Goal: Task Accomplishment & Management: Use online tool/utility

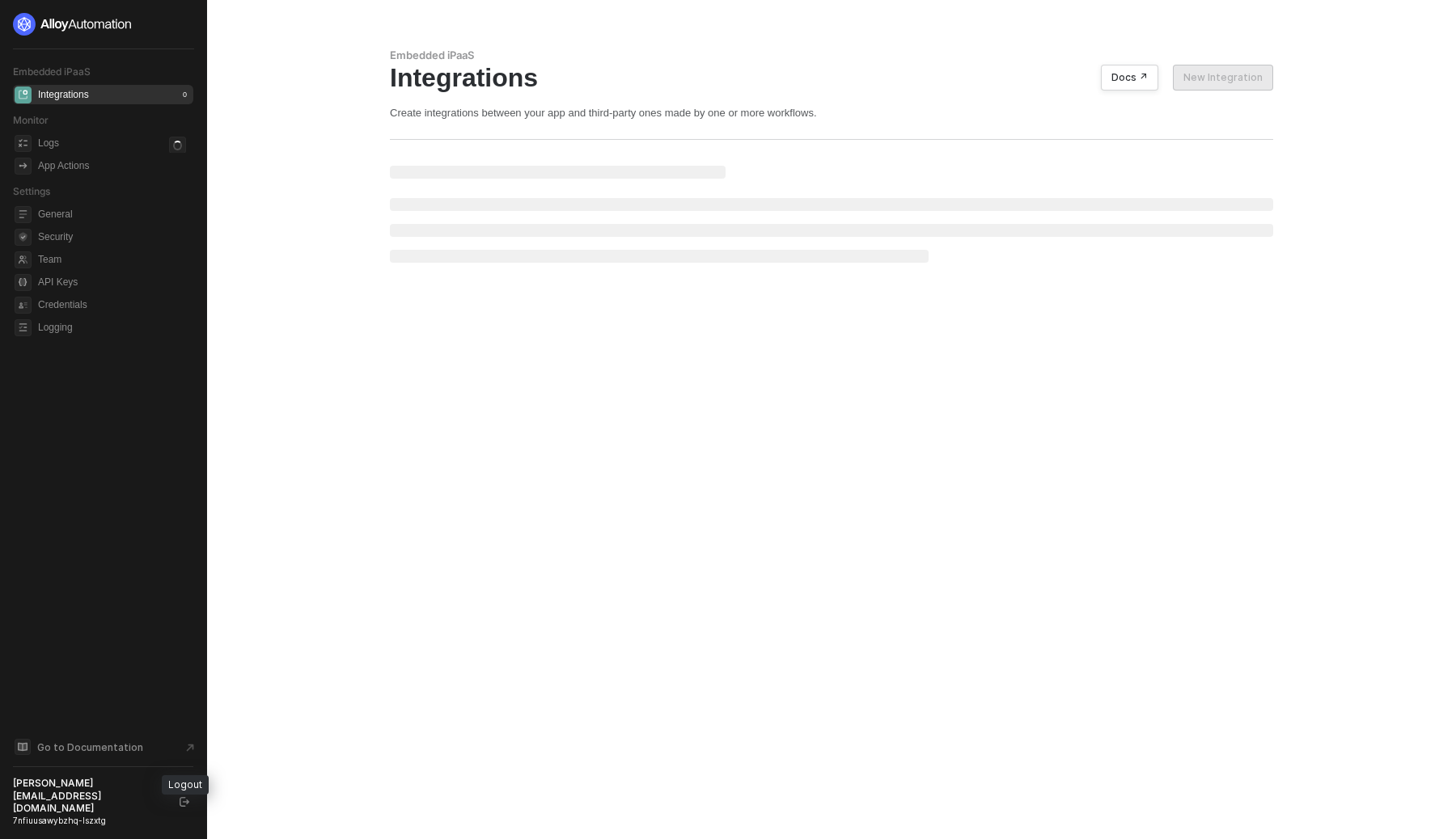
click at [180, 811] on button "button" at bounding box center [184, 801] width 19 height 19
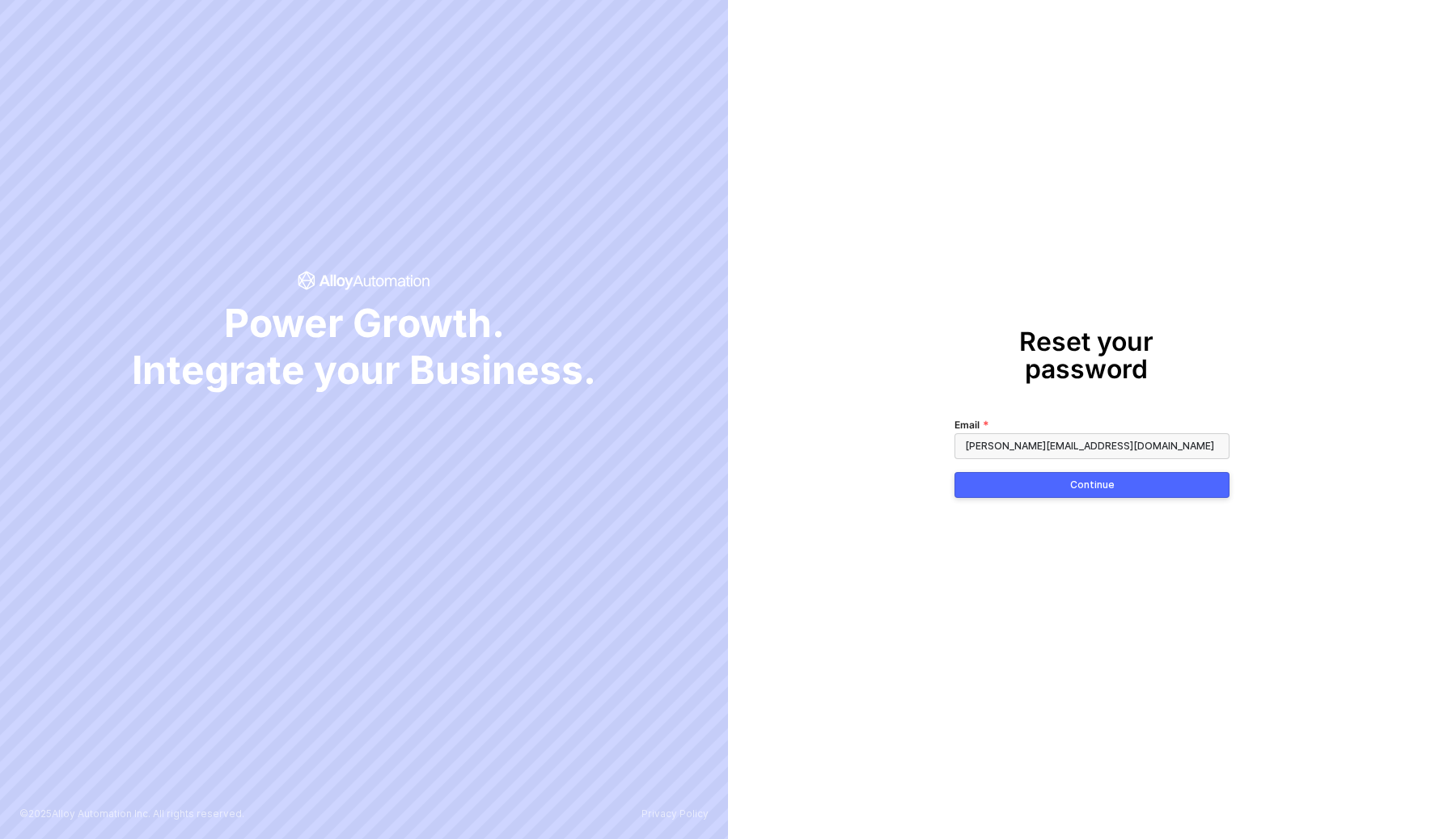
type input "francis+prod@runalloy.com"
click at [955, 472] on button "Continue" at bounding box center [1092, 485] width 275 height 26
click at [1046, 415] on div "Password" at bounding box center [1092, 424] width 275 height 18
click at [1028, 434] on span at bounding box center [1092, 446] width 275 height 26
click at [1216, 440] on icon at bounding box center [1212, 445] width 13 height 11
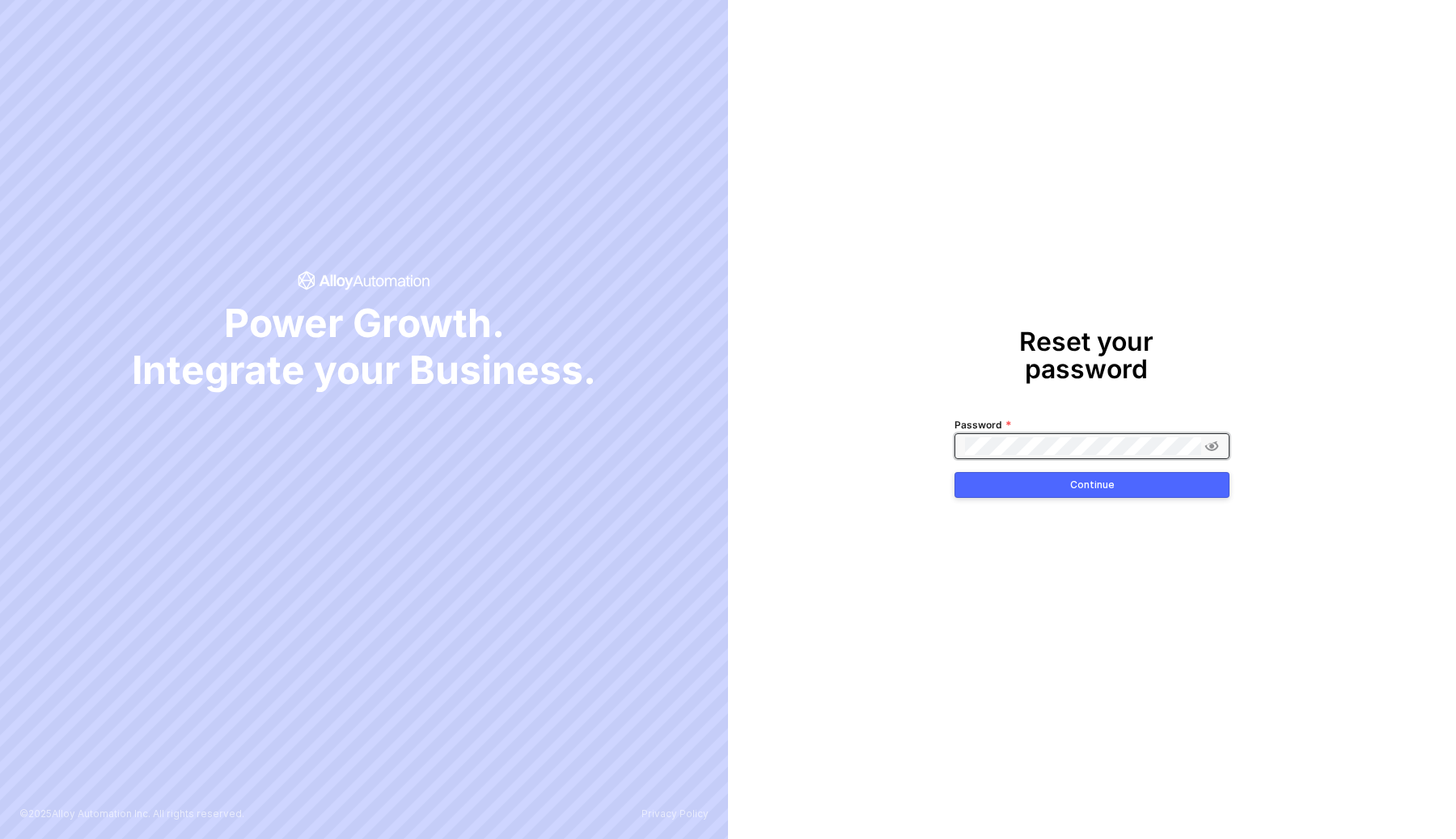
click at [1173, 478] on button "Continue" at bounding box center [1092, 485] width 275 height 26
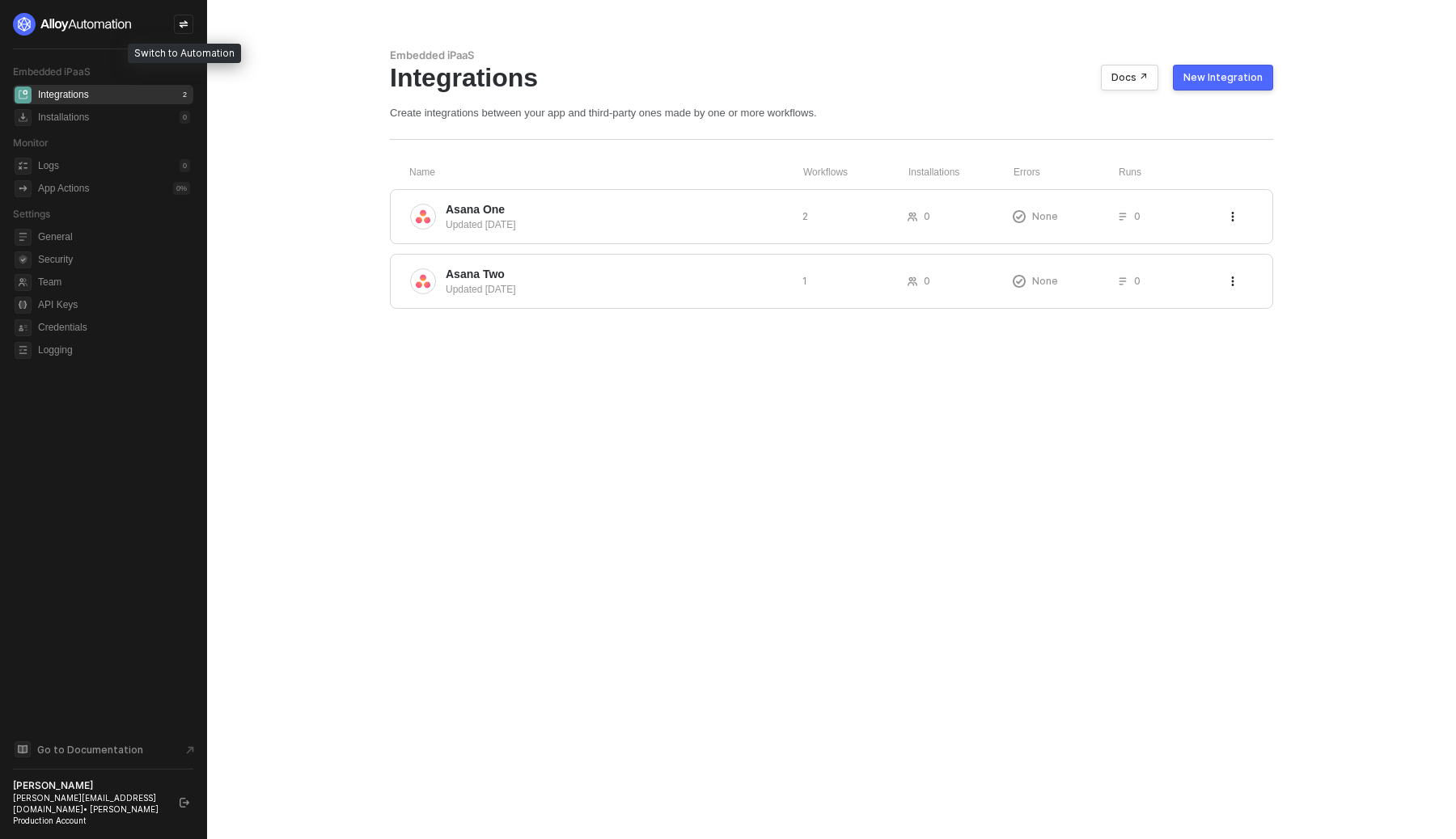
click at [187, 23] on icon "icon-swap" at bounding box center [184, 24] width 9 height 8
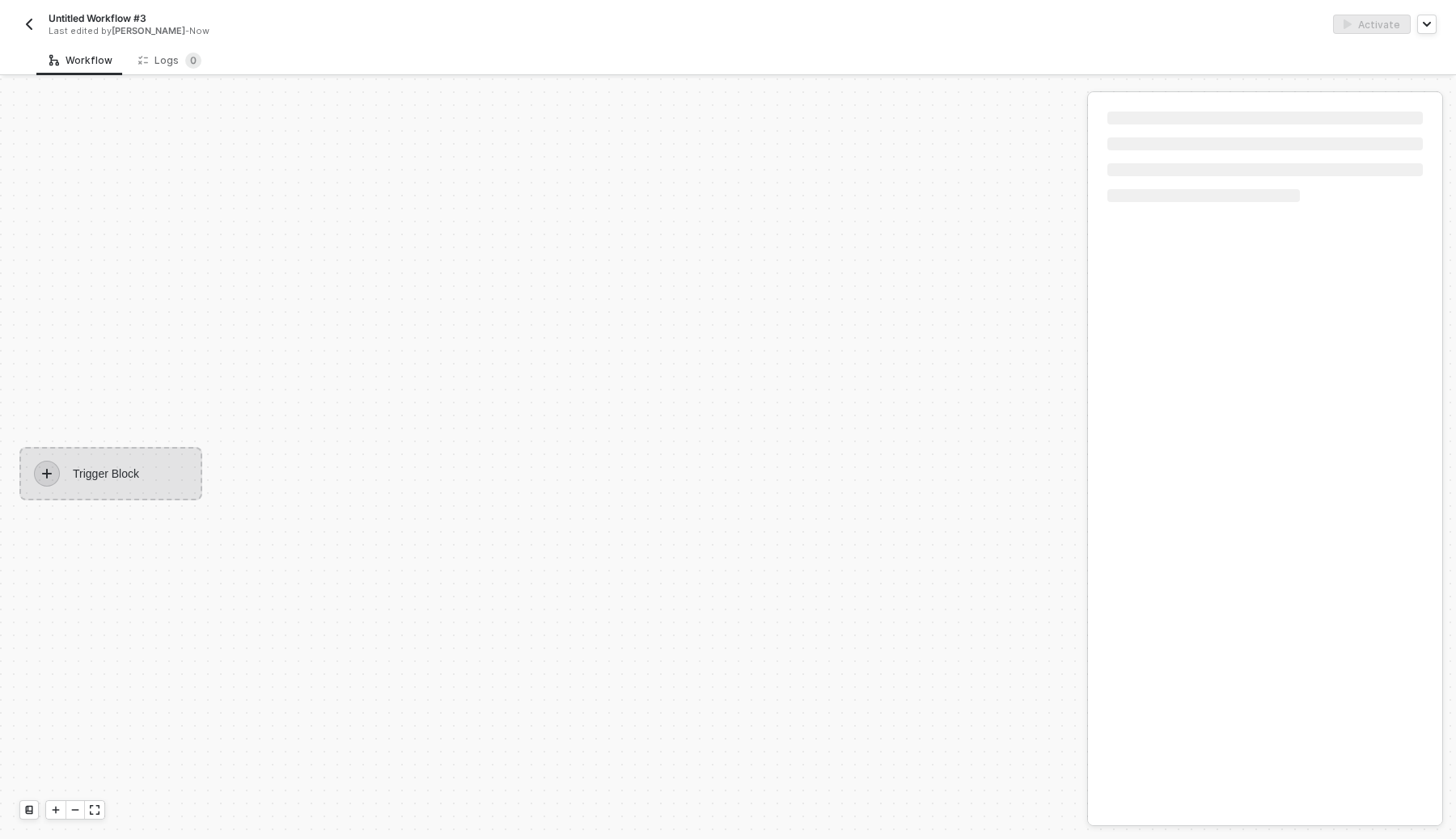
scroll to position [30, 0]
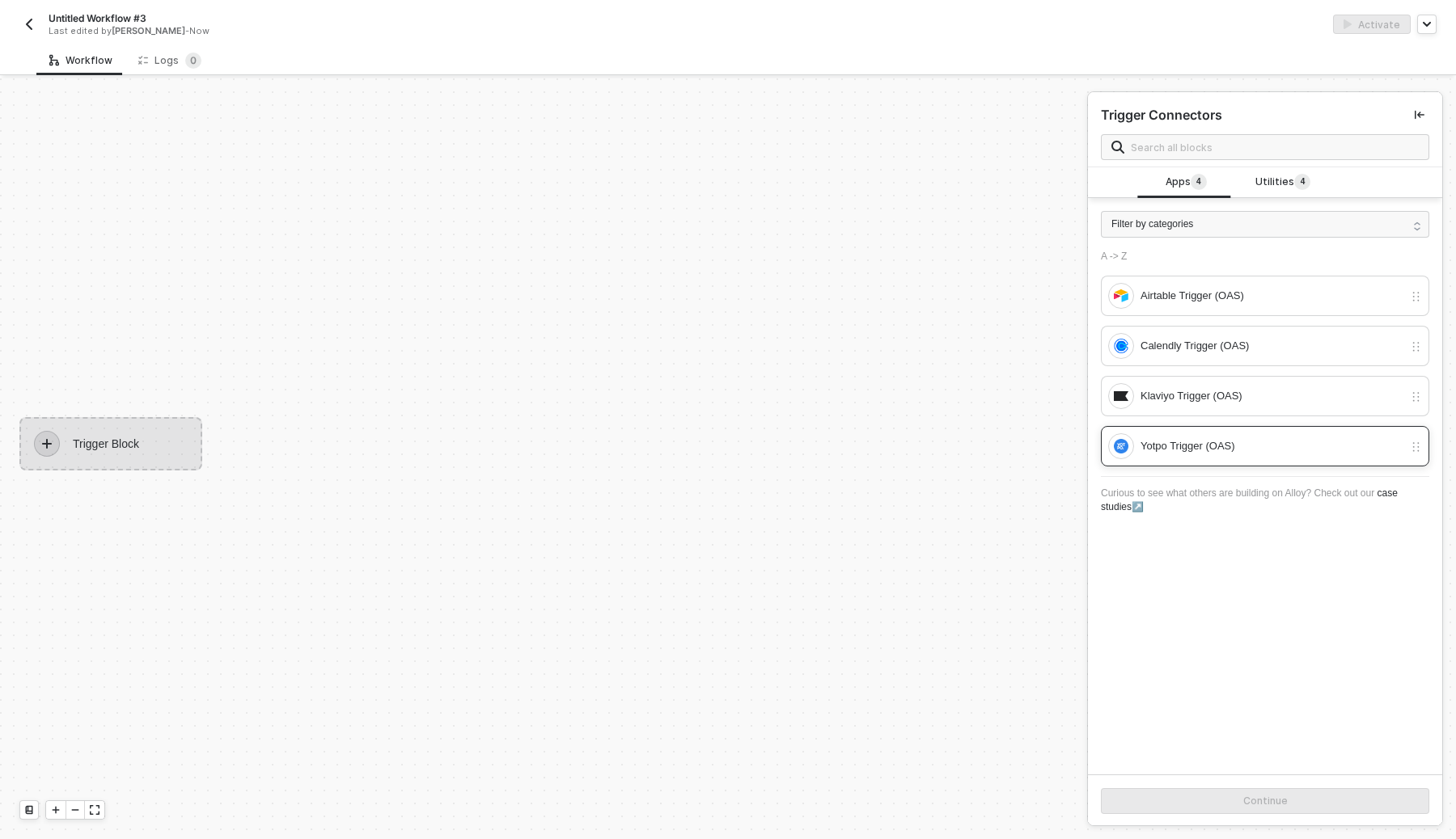
click at [1207, 439] on div "Yotpo Trigger (OAS)" at bounding box center [1272, 446] width 263 height 18
click at [1258, 804] on div "Continue" at bounding box center [1265, 801] width 44 height 13
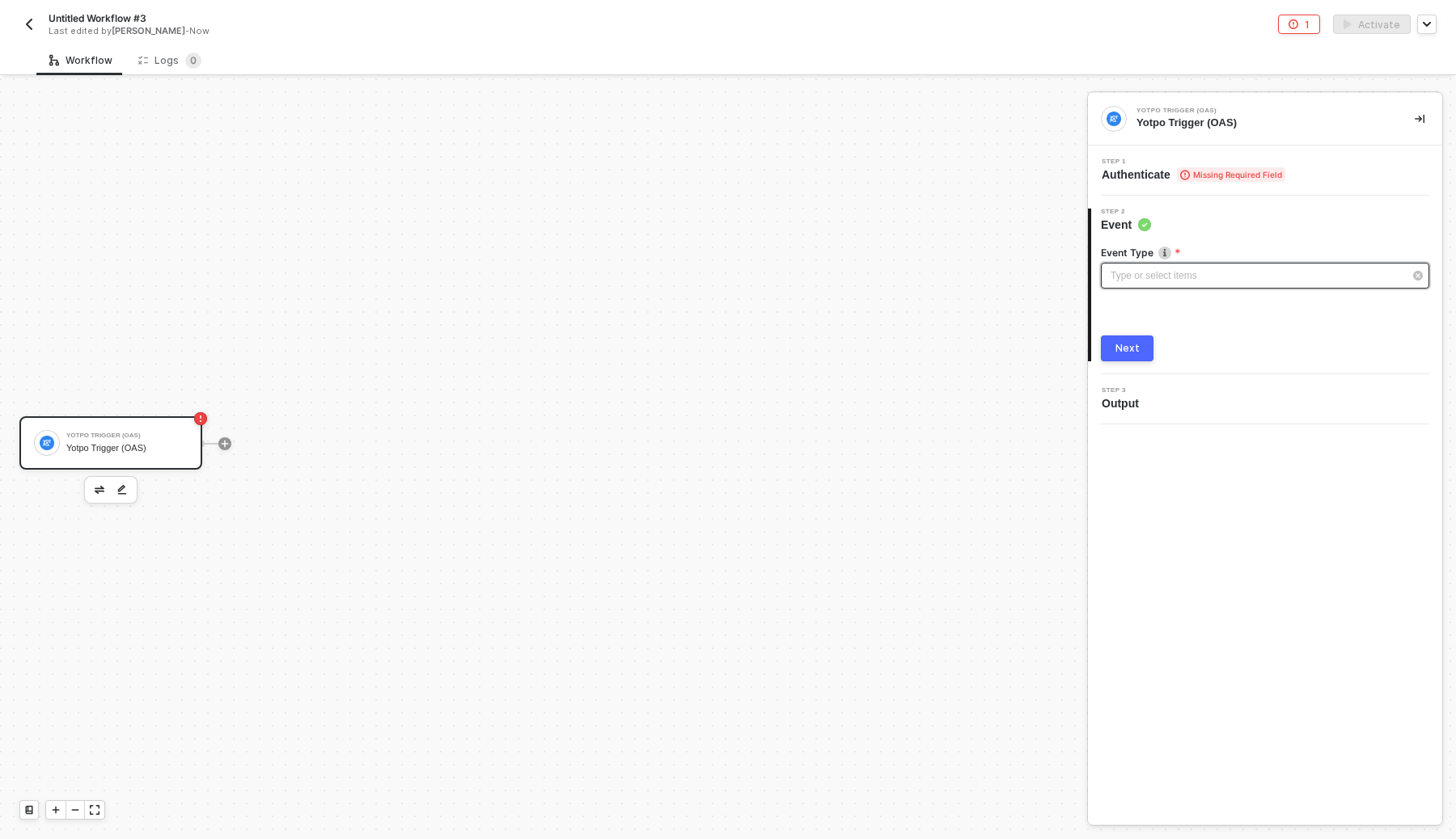
click at [1197, 274] on div "Type or select items ﻿" at bounding box center [1257, 276] width 293 height 15
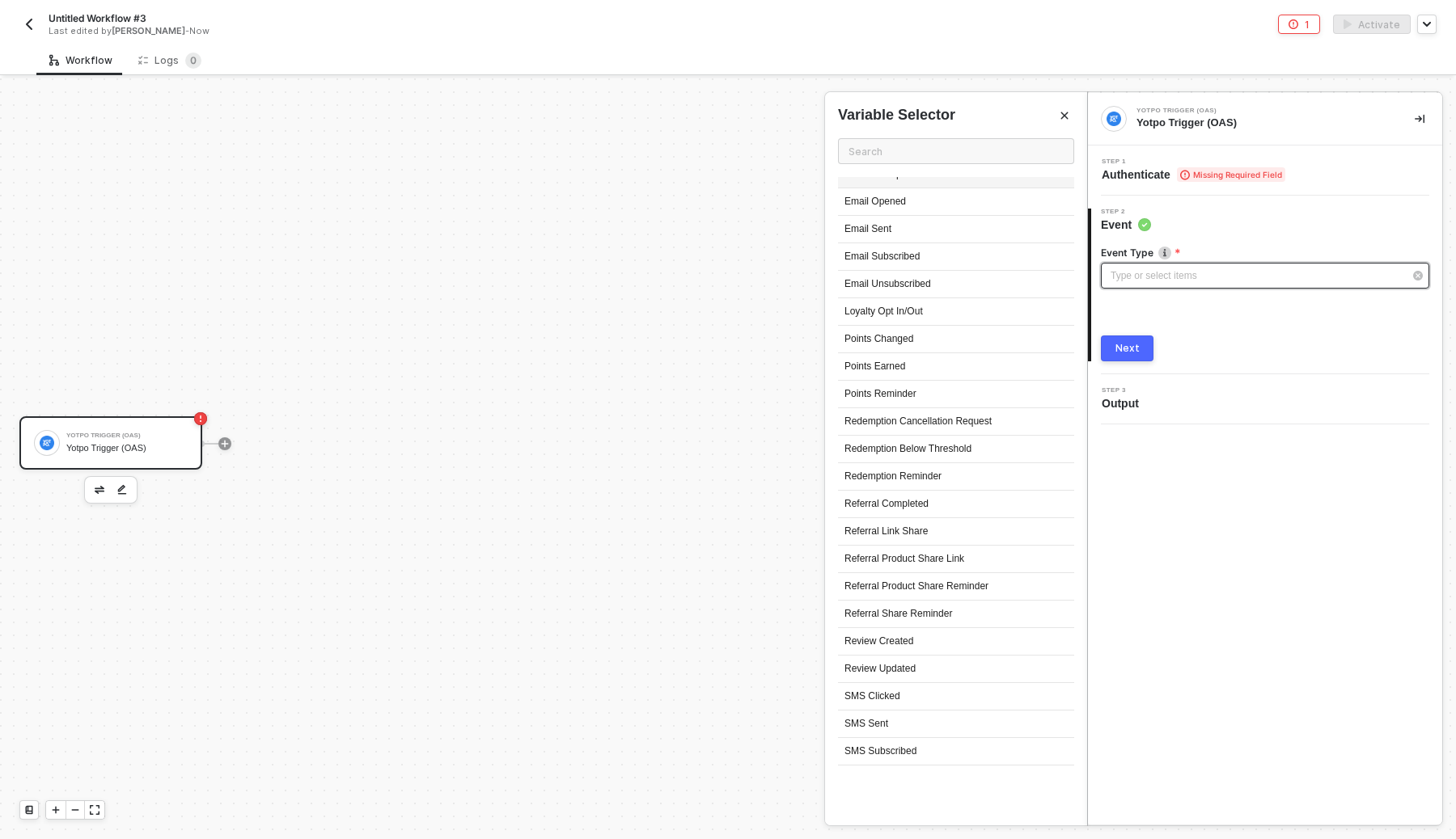
scroll to position [322, 0]
click at [962, 146] on input "text" at bounding box center [955, 151] width 236 height 26
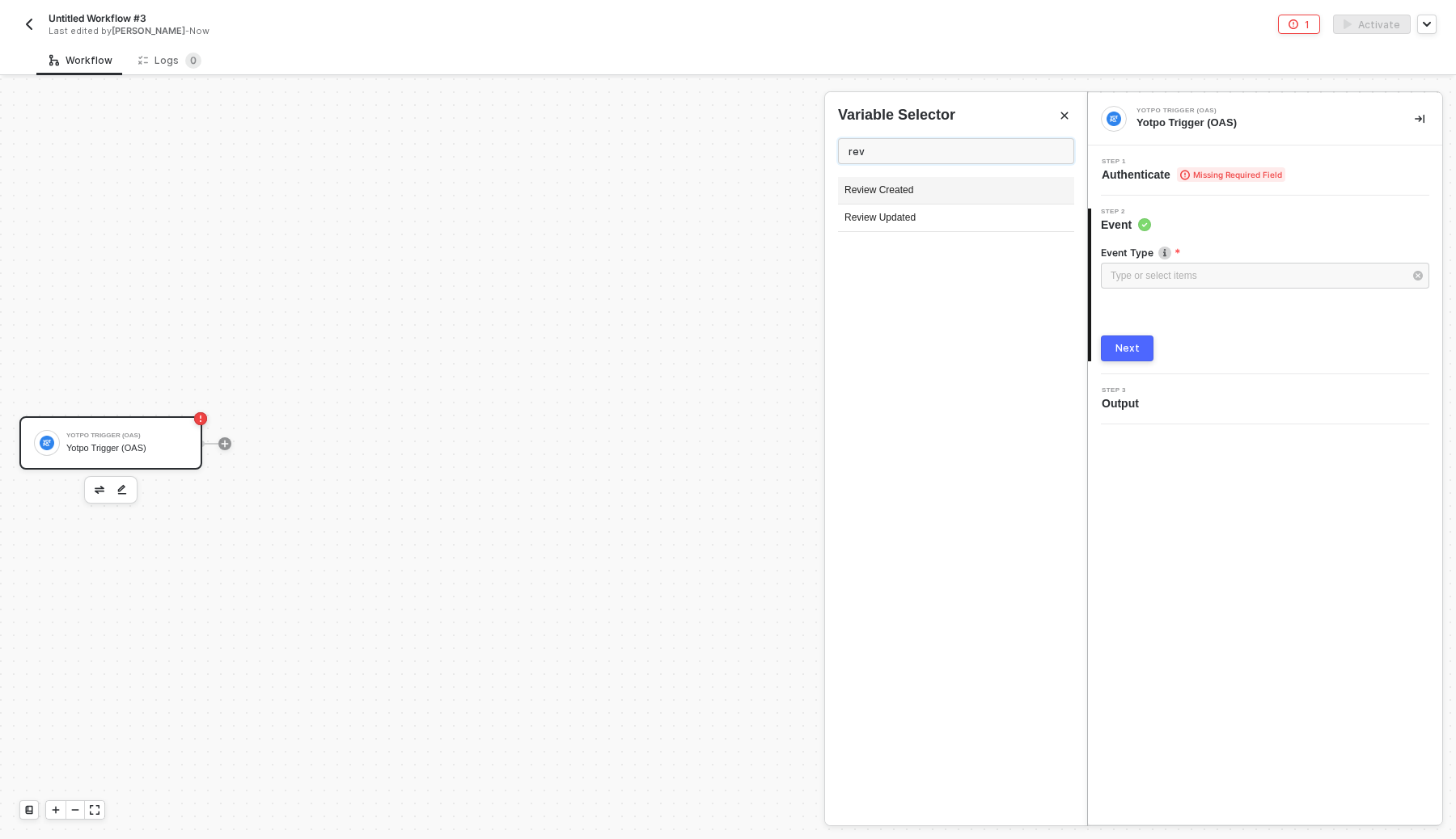
type input "rev"
click at [952, 198] on div "Review Created" at bounding box center [955, 190] width 236 height 28
click at [1115, 348] on button "Next" at bounding box center [1127, 348] width 53 height 26
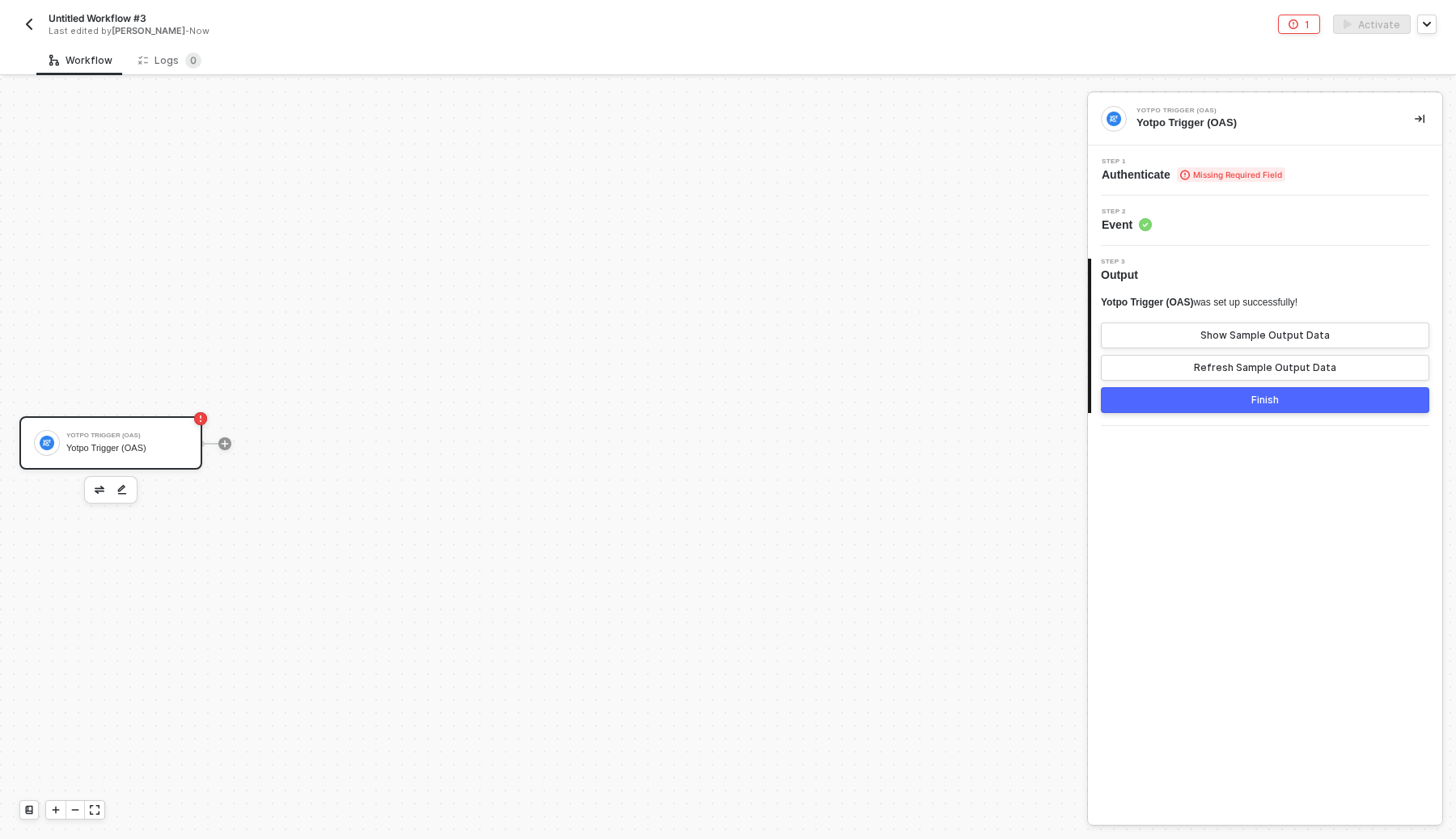
click at [1299, 171] on div "Step 1 Authenticate Missing Required Field" at bounding box center [1267, 170] width 350 height 24
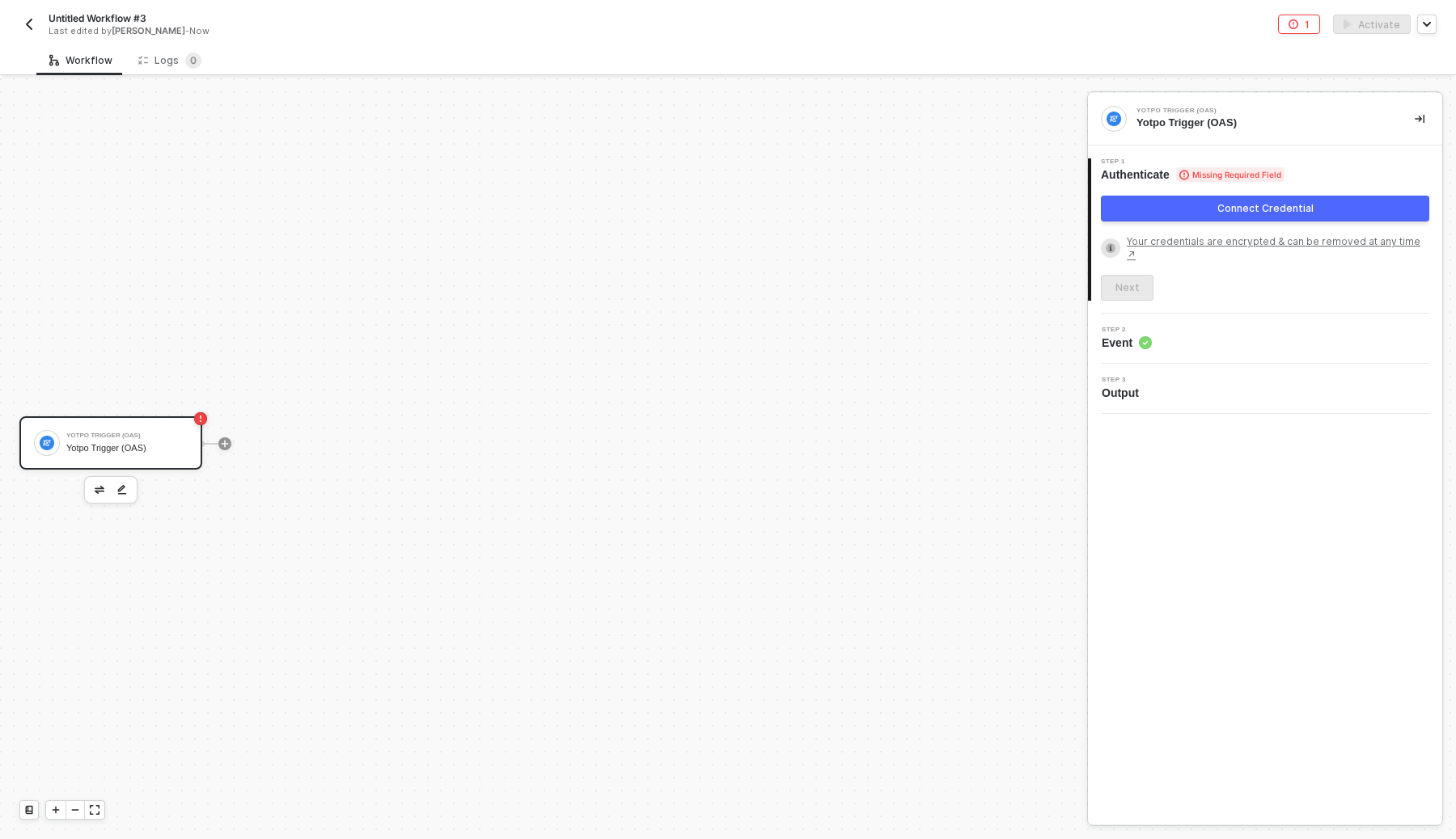
click at [1256, 205] on div "Connect Credential" at bounding box center [1265, 208] width 96 height 13
click at [1217, 215] on button "Connect Credential" at bounding box center [1266, 208] width 329 height 26
click at [1255, 205] on div "Connect Credential" at bounding box center [1265, 208] width 96 height 13
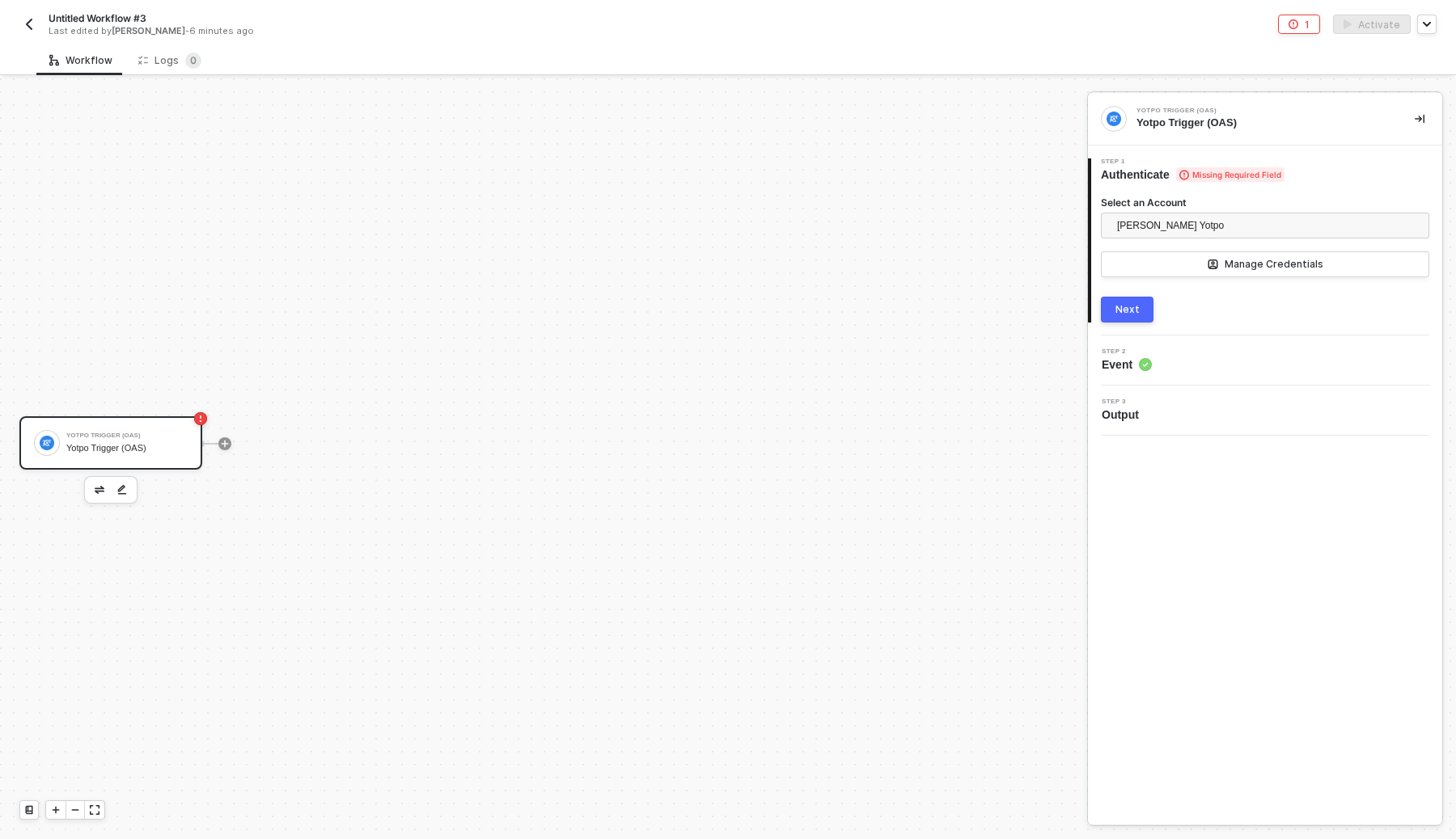
click at [1131, 313] on div "Next" at bounding box center [1127, 310] width 24 height 13
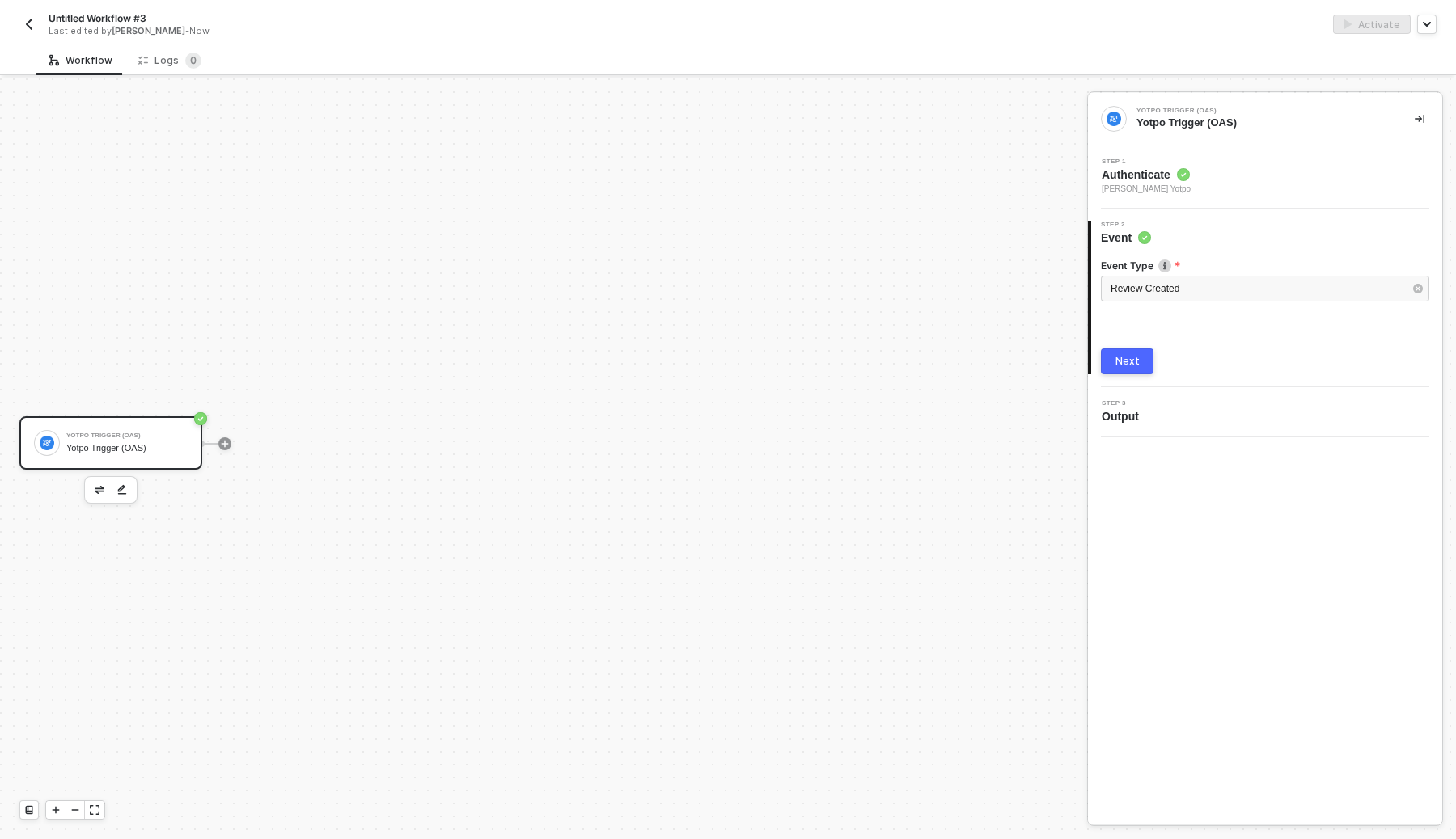
click at [1135, 363] on div "Next" at bounding box center [1127, 362] width 24 height 13
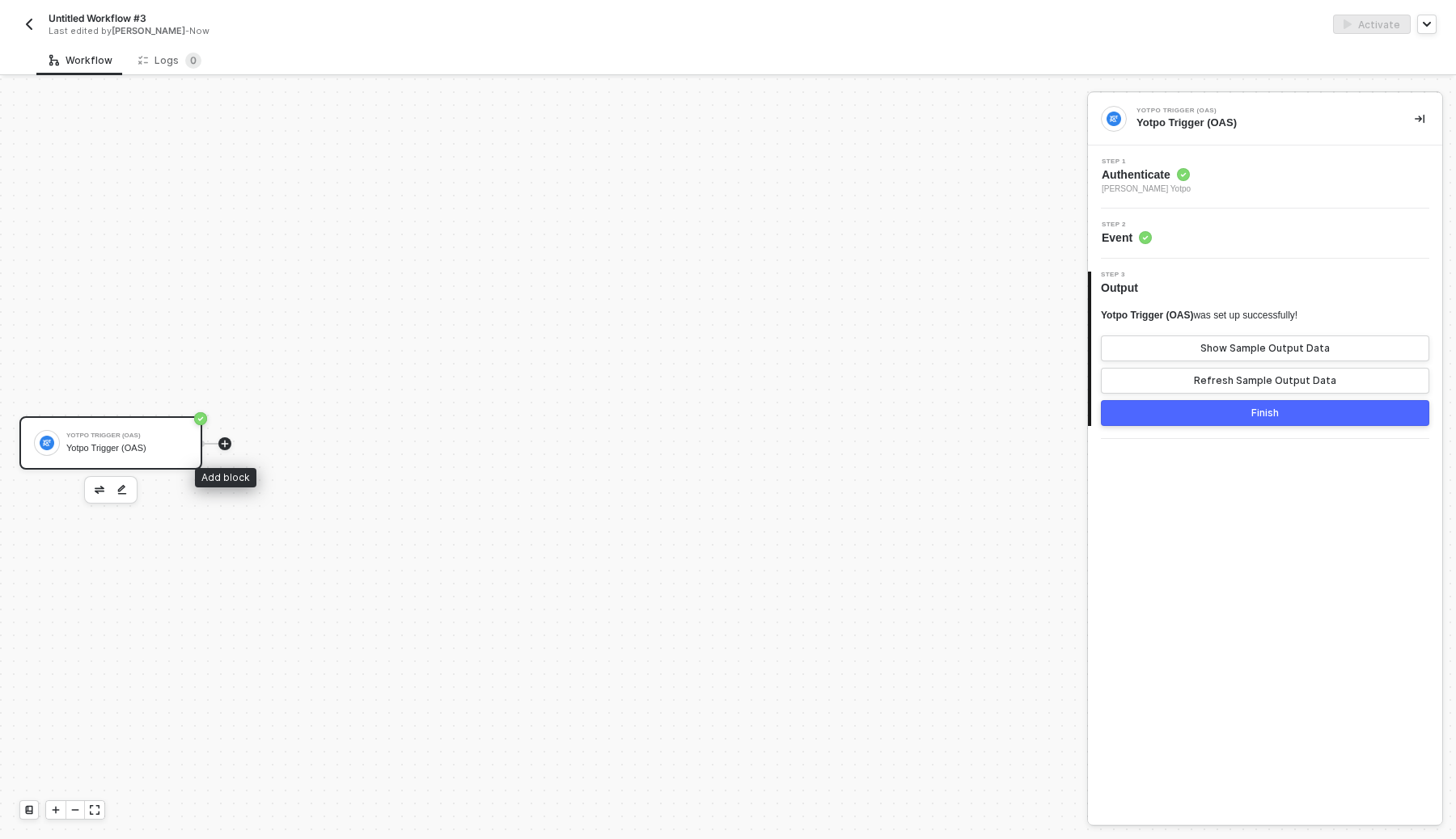
click at [225, 443] on icon "icon-play" at bounding box center [225, 444] width 8 height 8
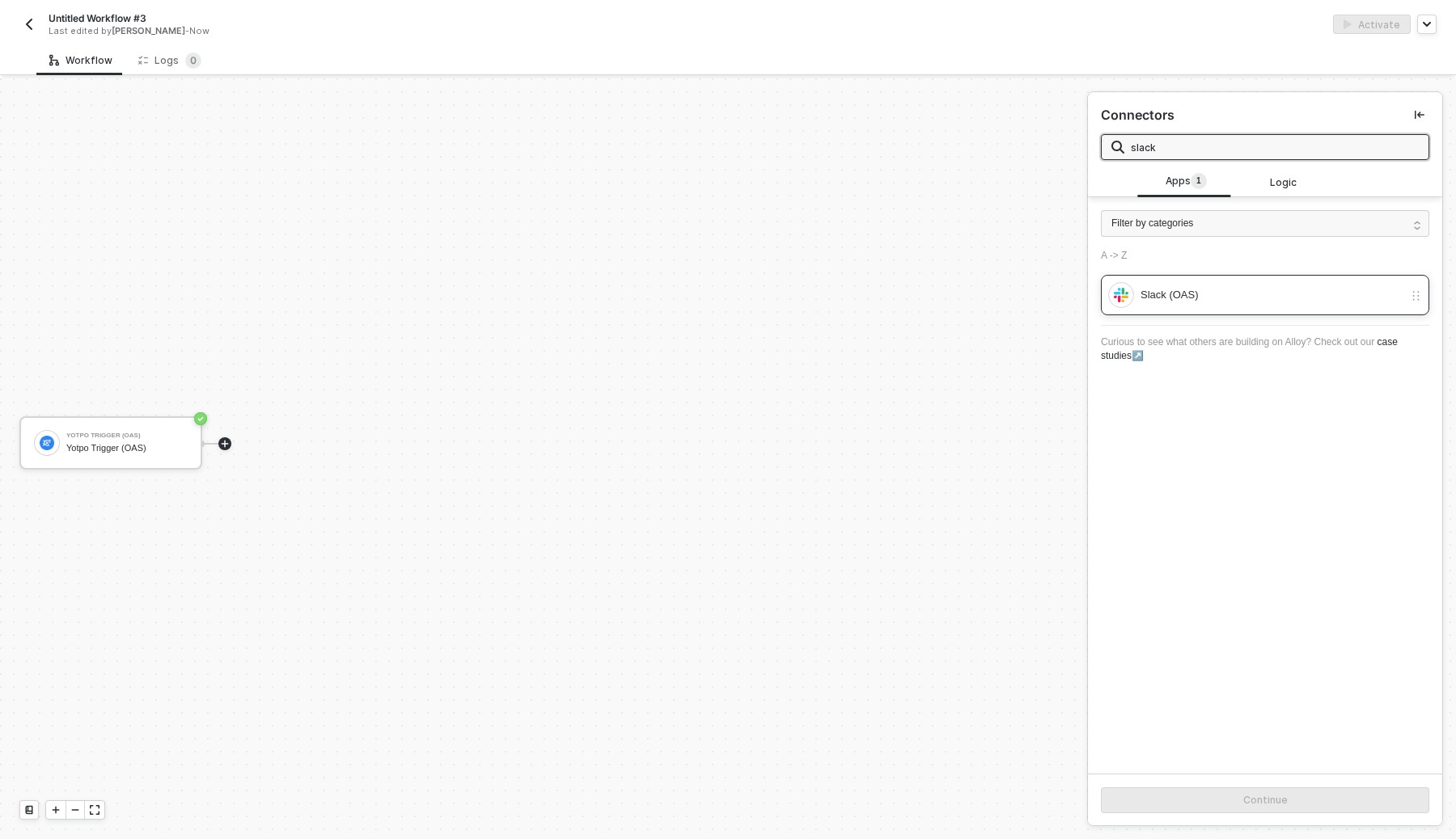
type input "slack"
click at [1231, 302] on div "Slack (OAS)" at bounding box center [1272, 294] width 263 height 18
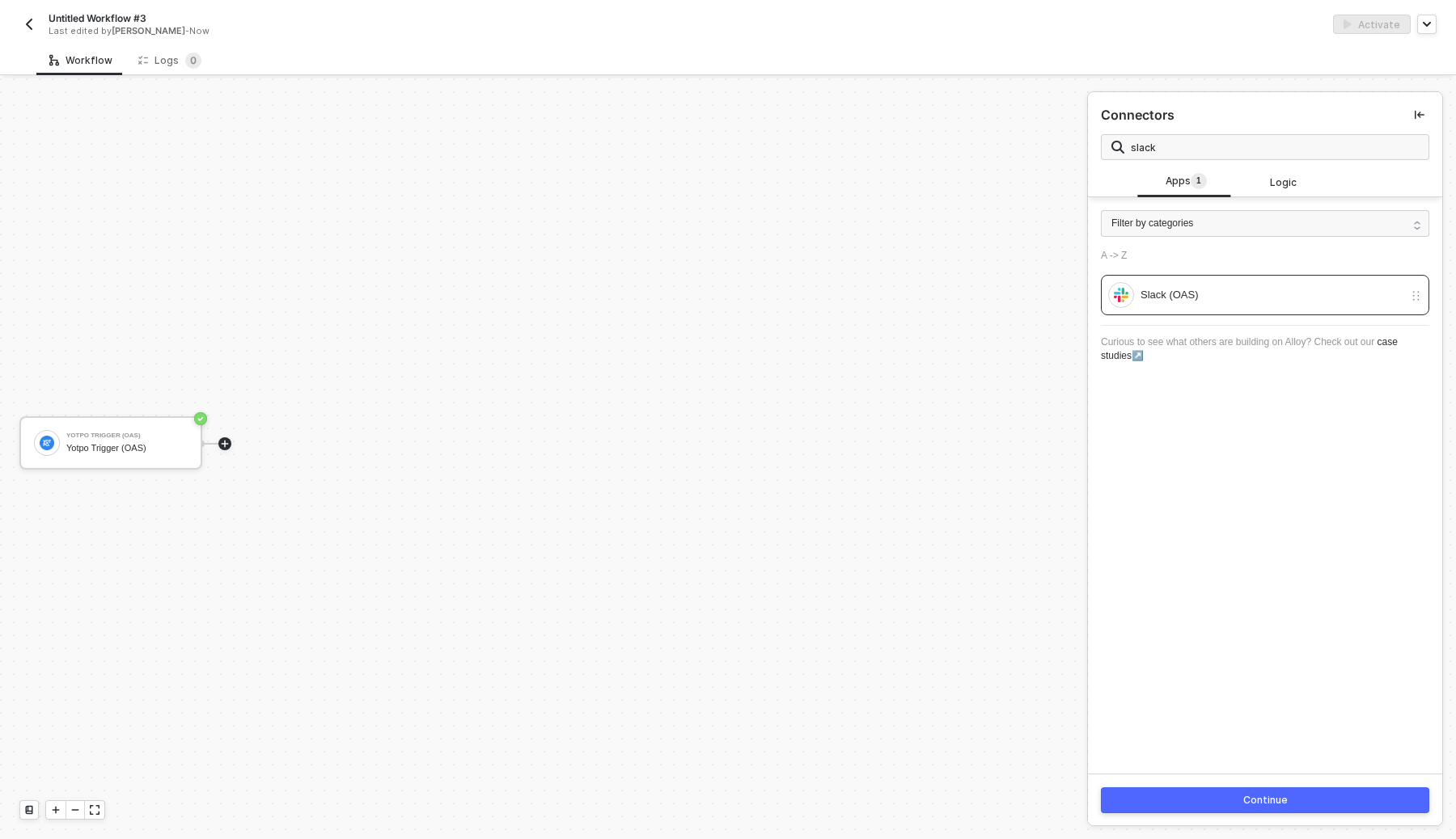
click at [1234, 803] on button "Continue" at bounding box center [1266, 800] width 329 height 26
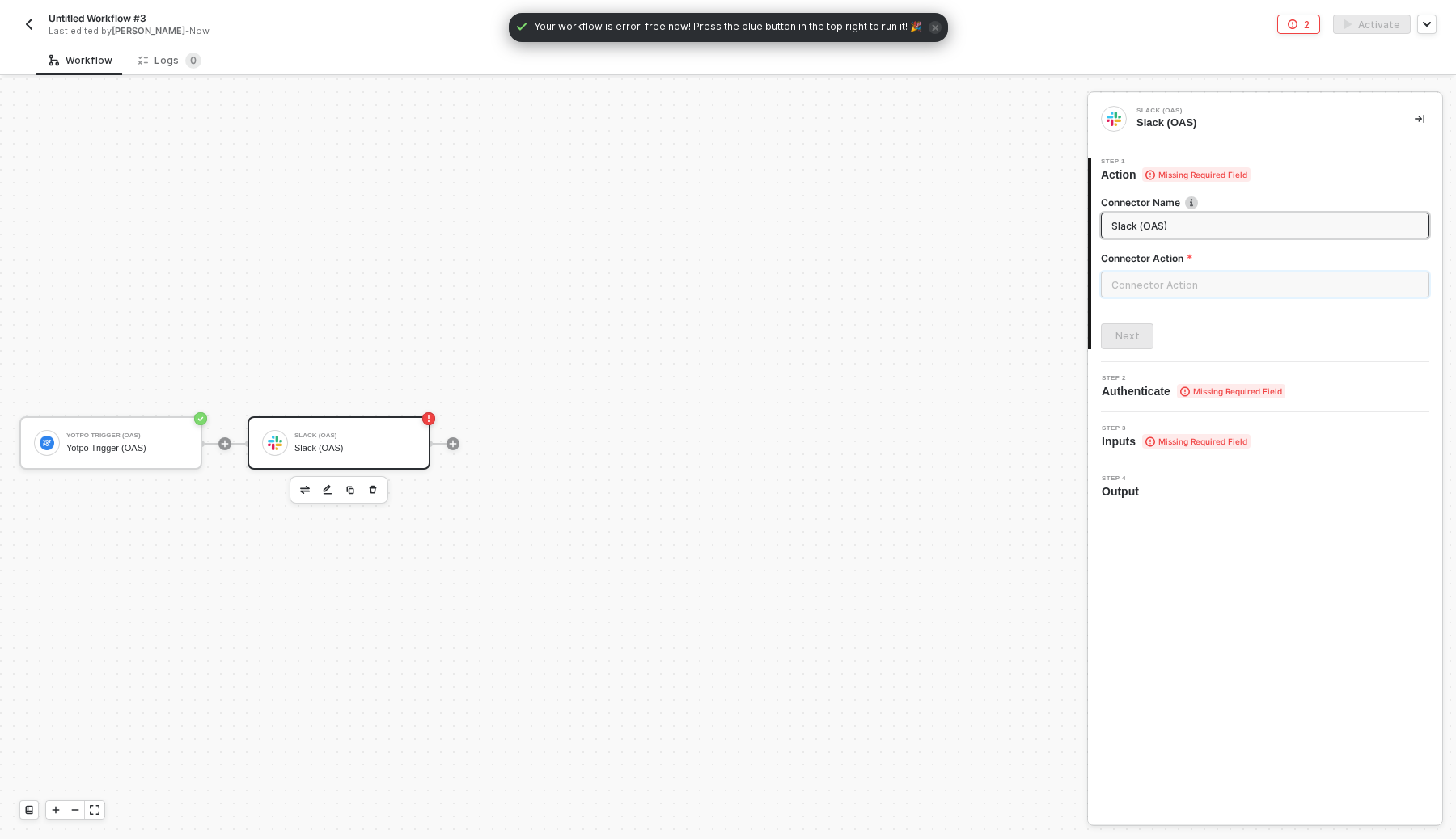
click at [1206, 289] on input "text" at bounding box center [1266, 284] width 329 height 26
click at [969, 192] on div "Chat" at bounding box center [955, 195] width 235 height 13
click at [938, 243] on span "Posts a message into a channel." at bounding box center [896, 239] width 118 height 9
type input "Posts a message into a channel."
type input "Chat - Post"
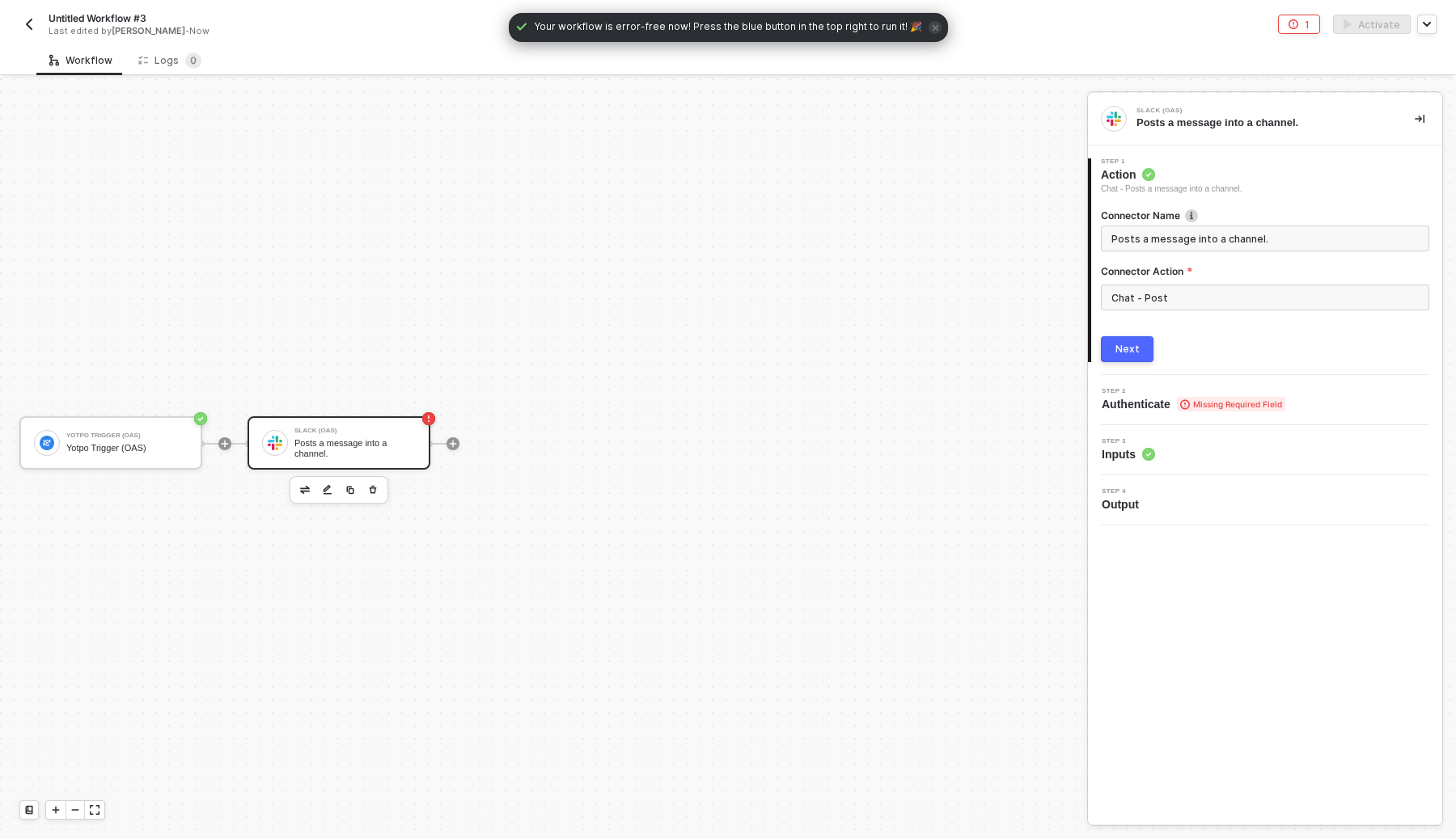
click at [1146, 353] on button "Next" at bounding box center [1127, 349] width 53 height 26
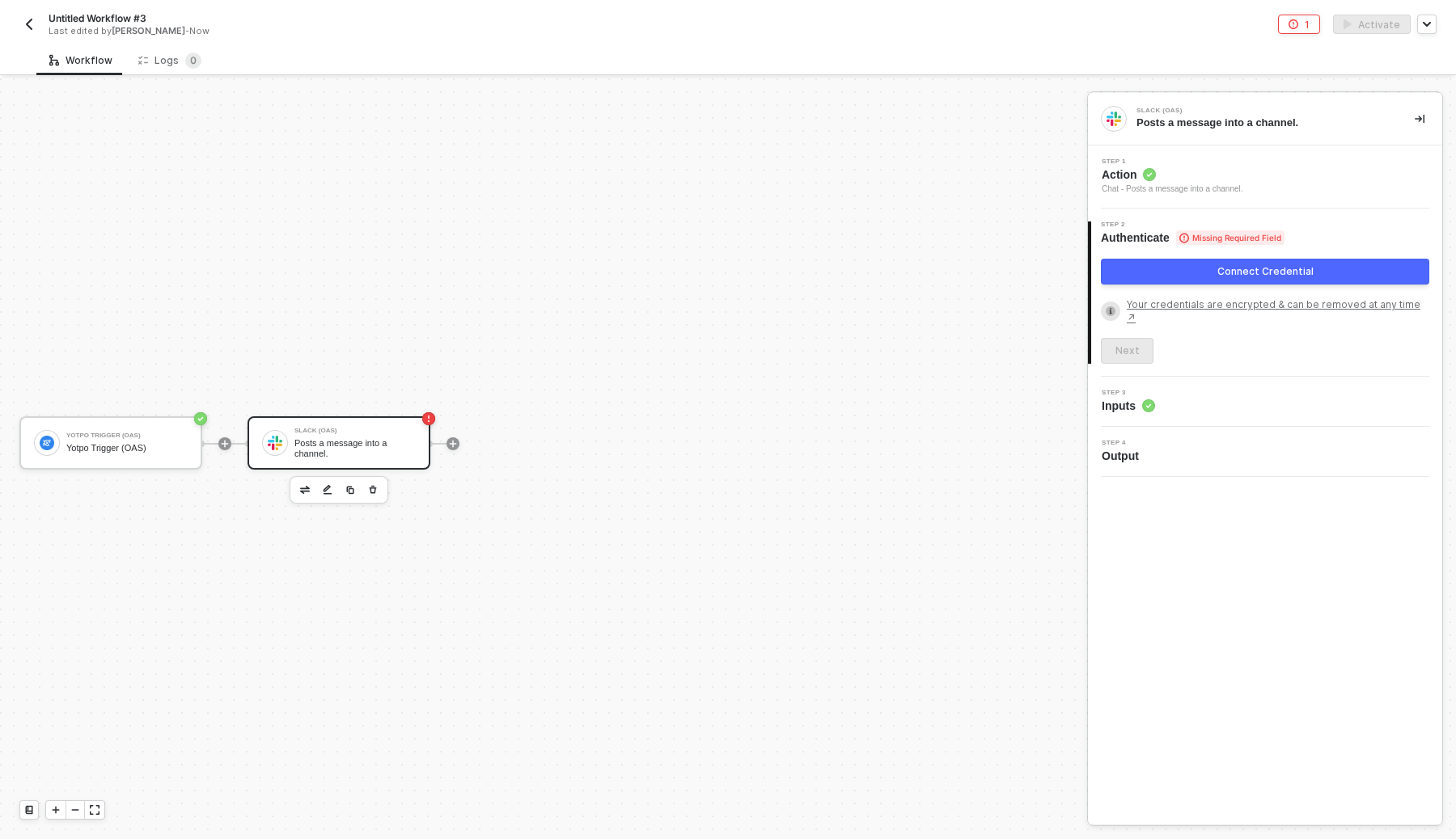
click at [1245, 263] on button "Connect Credential" at bounding box center [1266, 271] width 329 height 26
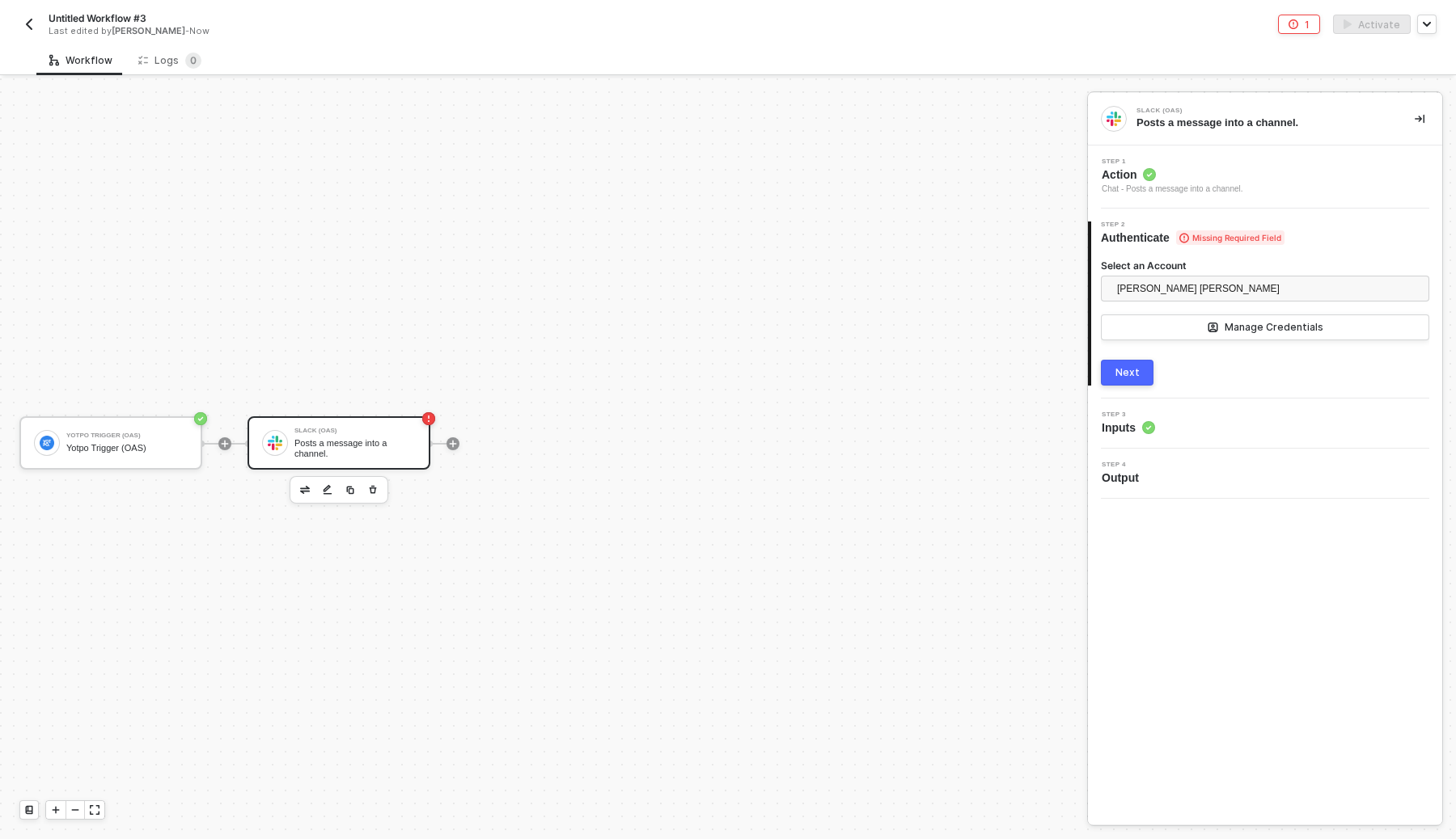
click at [1132, 379] on button "Next" at bounding box center [1127, 372] width 53 height 26
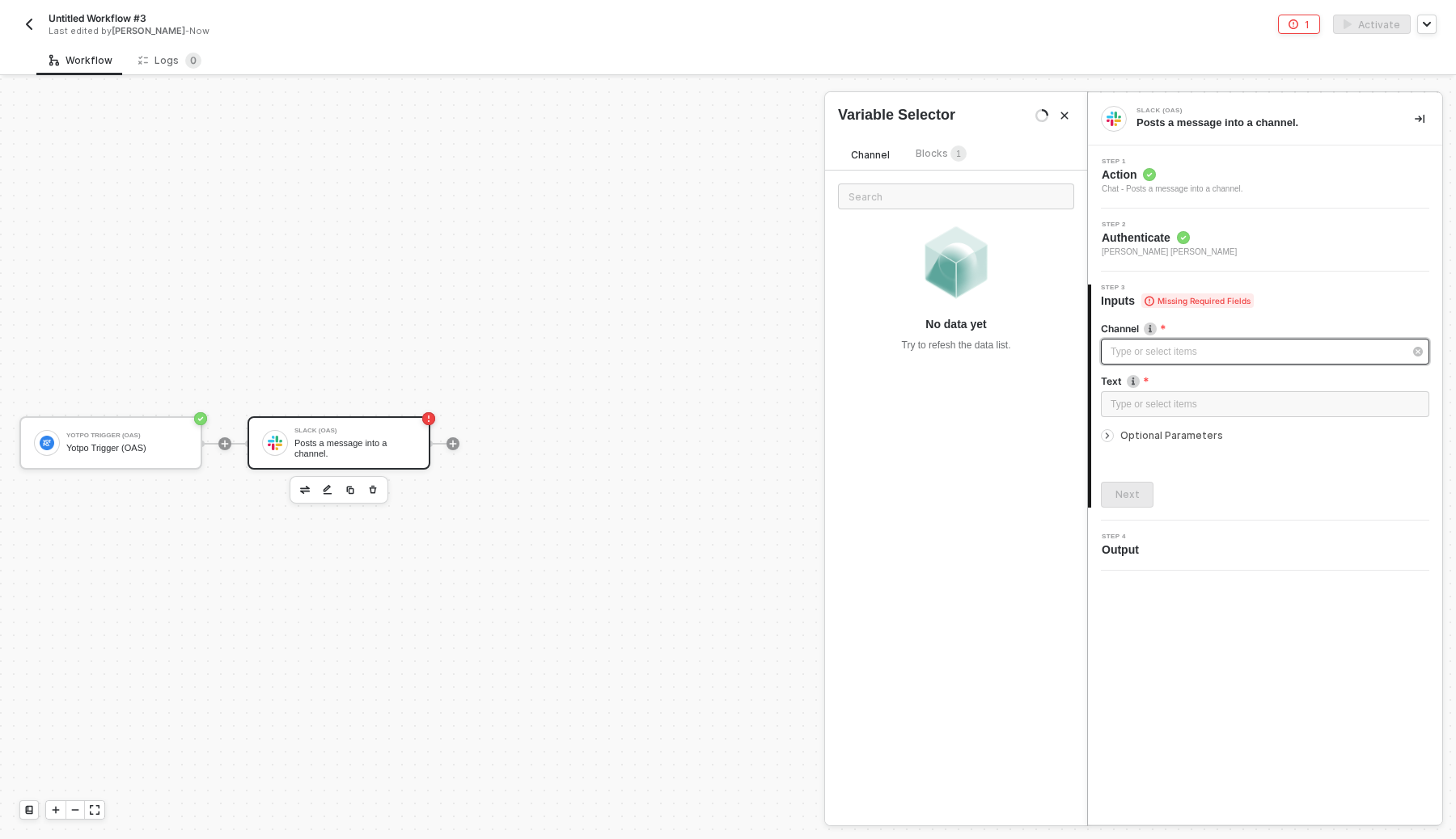
click at [1183, 351] on div "Type or select items ﻿" at bounding box center [1257, 352] width 293 height 15
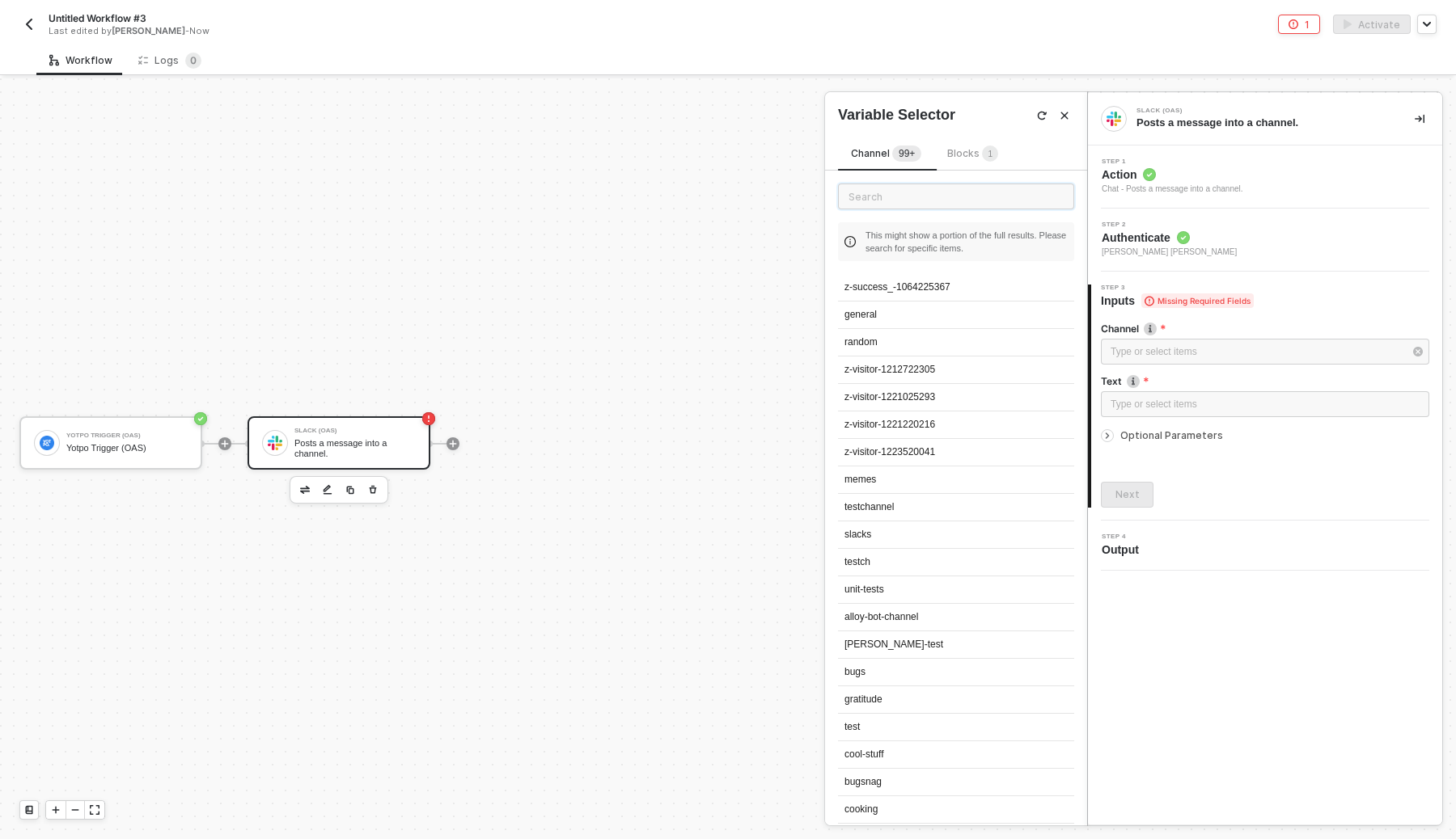
click at [955, 200] on input "text" at bounding box center [955, 196] width 236 height 26
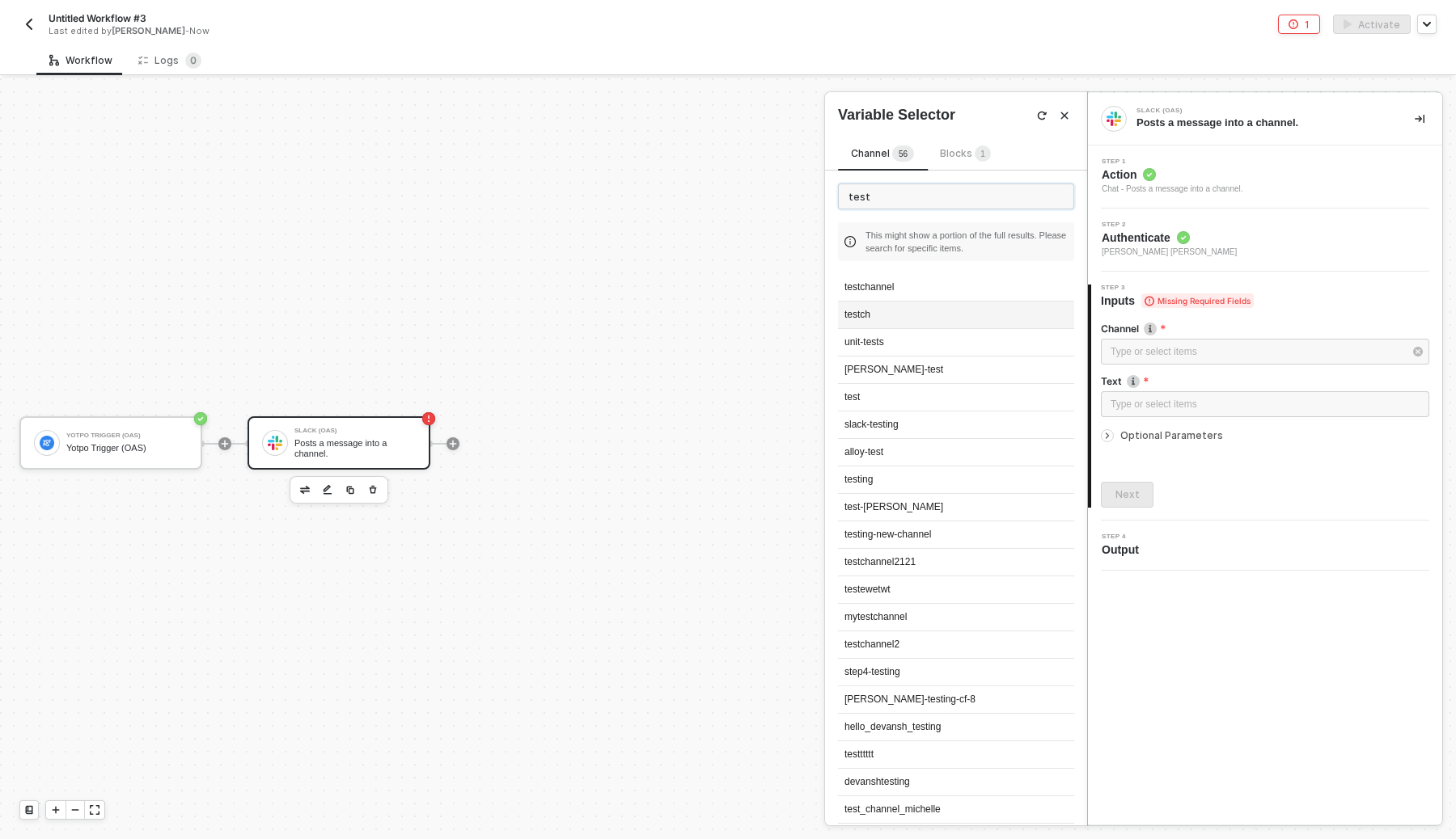
type input "test"
click at [897, 322] on div "testch" at bounding box center [955, 315] width 236 height 28
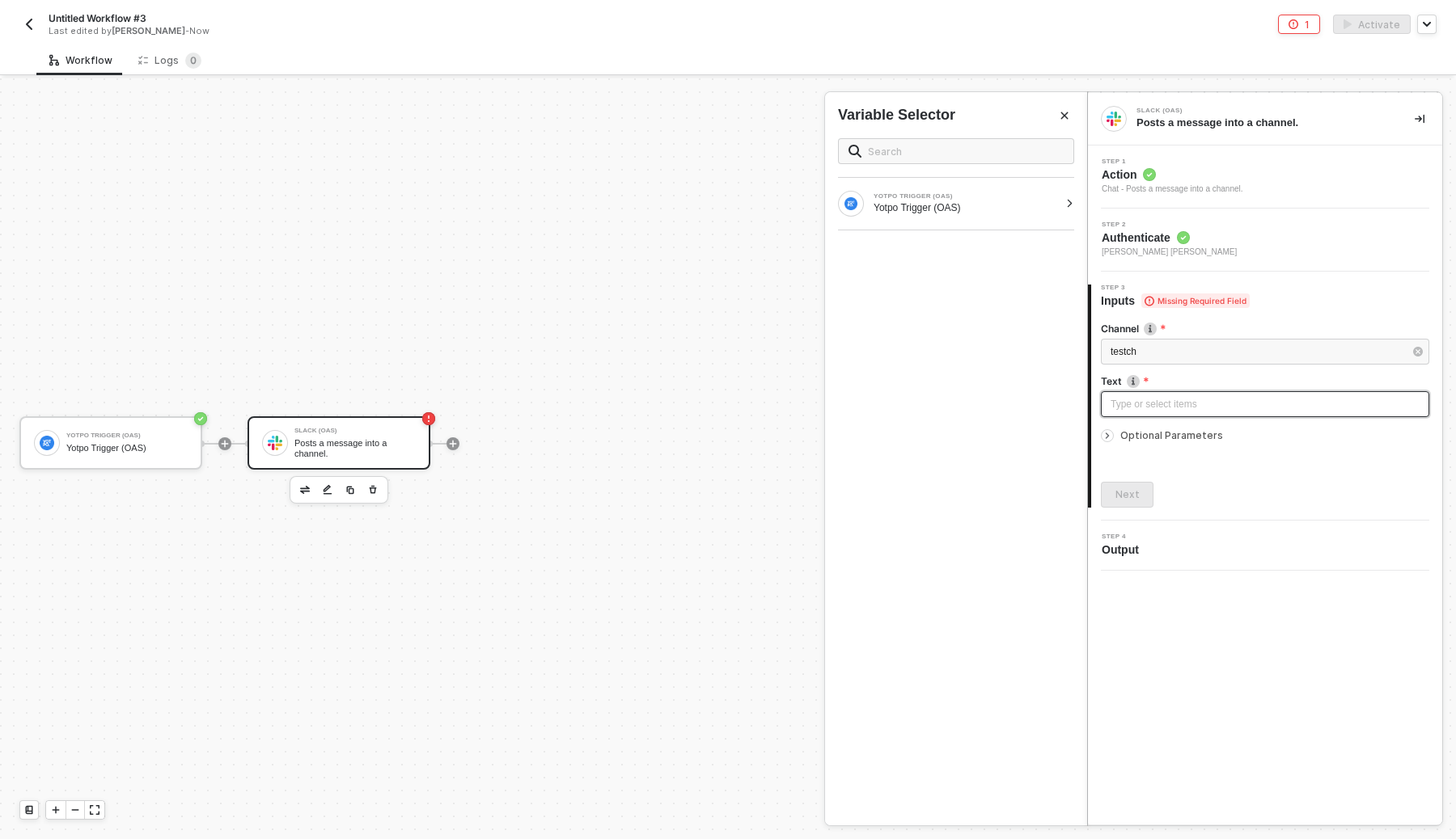
click at [1168, 404] on div "Type or select items ﻿" at bounding box center [1265, 404] width 309 height 15
click at [1004, 197] on div "YOTPO TRIGGER (OAS)" at bounding box center [966, 197] width 185 height 7
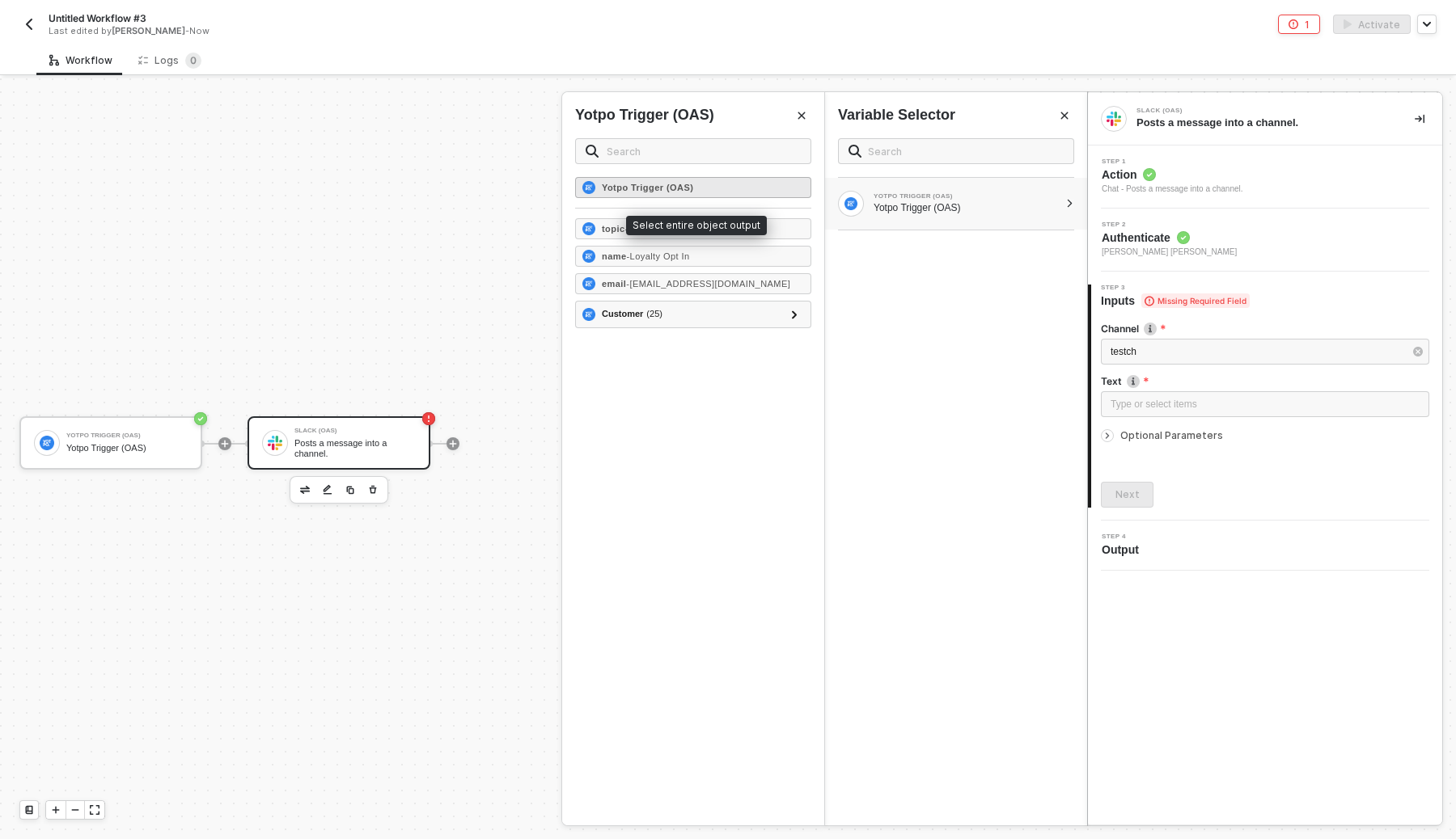
click at [709, 188] on div "Yotpo Trigger (OAS)" at bounding box center [693, 187] width 236 height 21
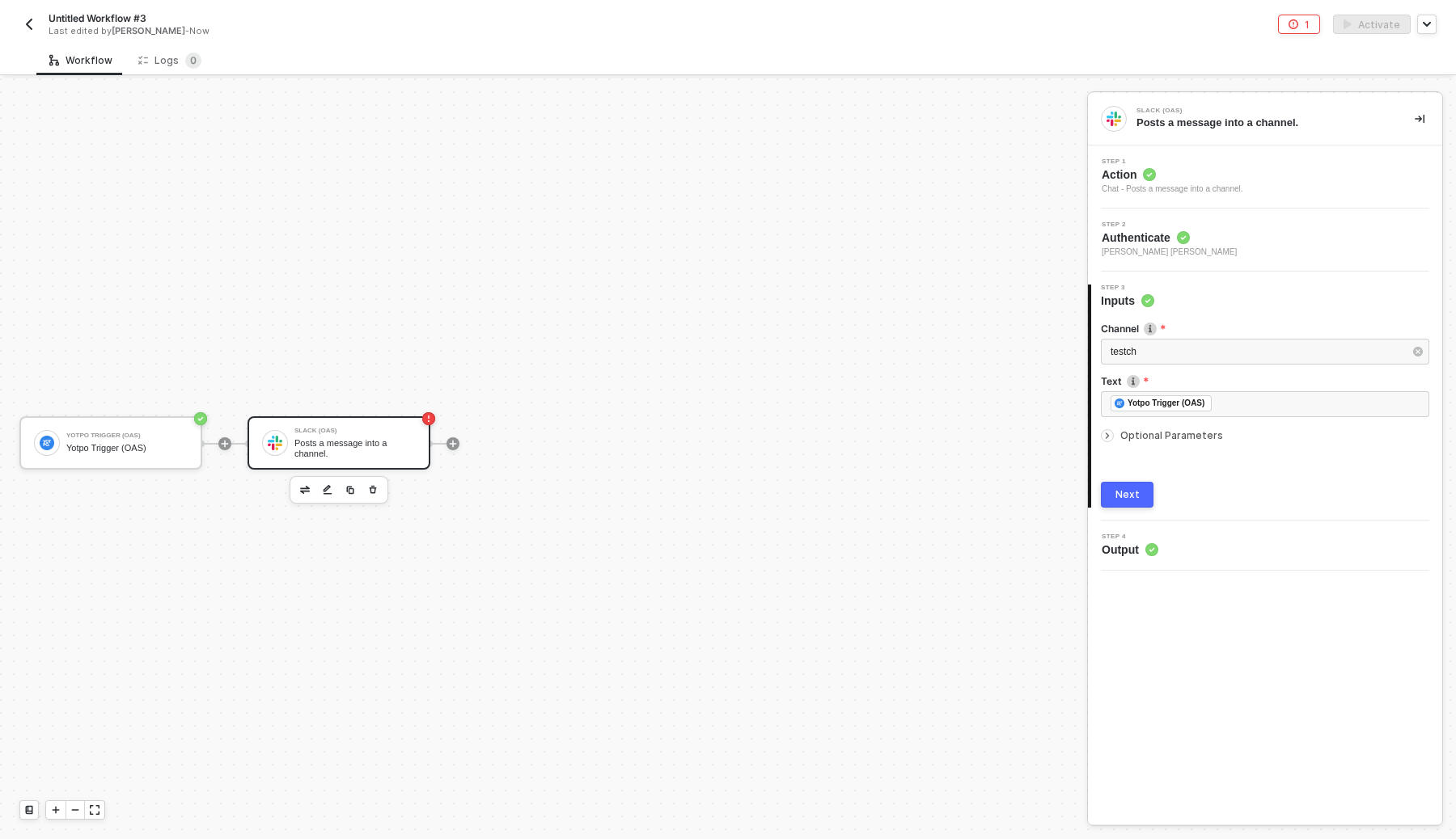
click at [1143, 495] on button "Next" at bounding box center [1127, 495] width 53 height 26
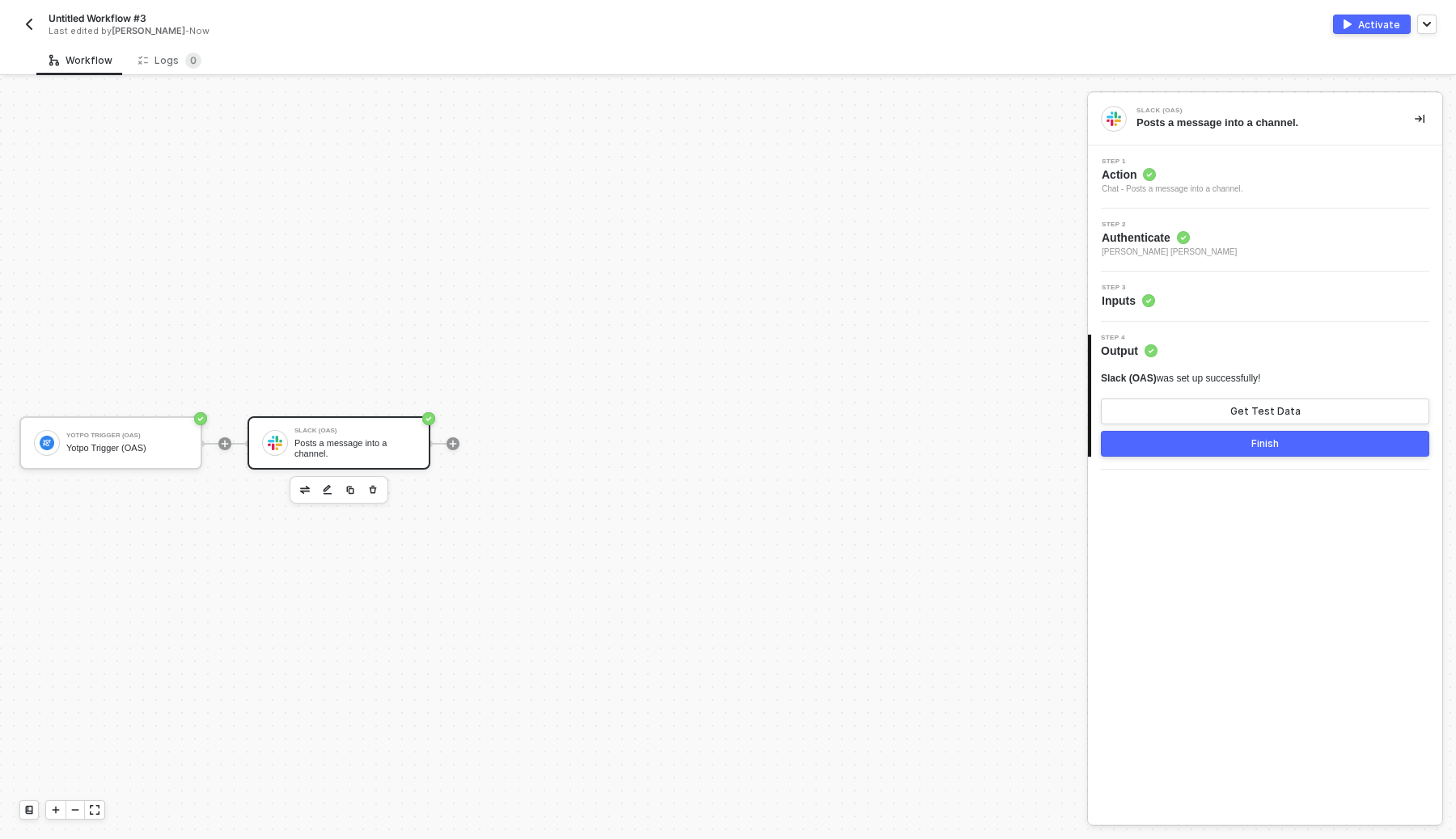
click at [1300, 450] on button "Finish" at bounding box center [1266, 444] width 329 height 26
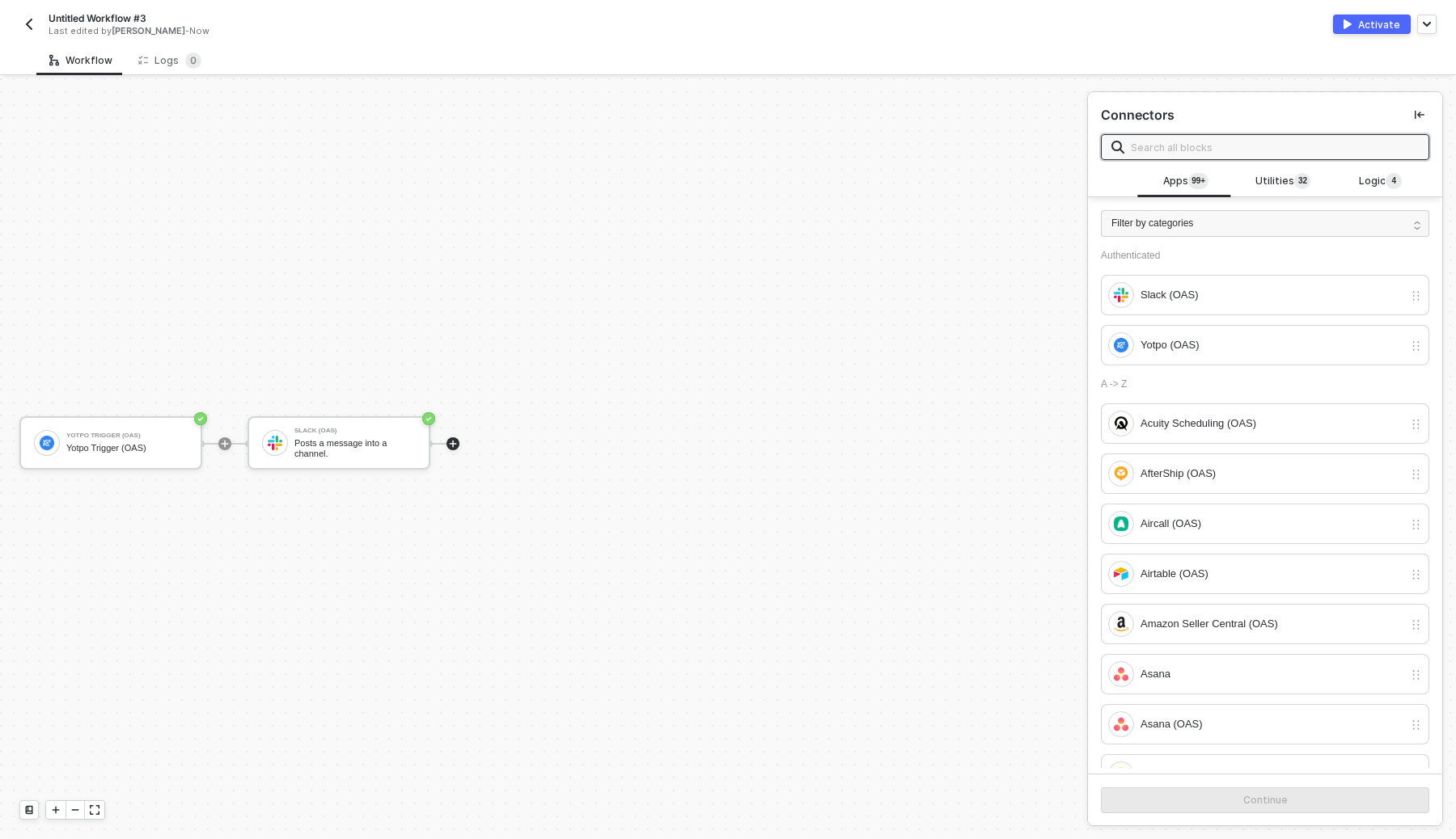
click at [1364, 24] on div "Activate" at bounding box center [1379, 24] width 42 height 13
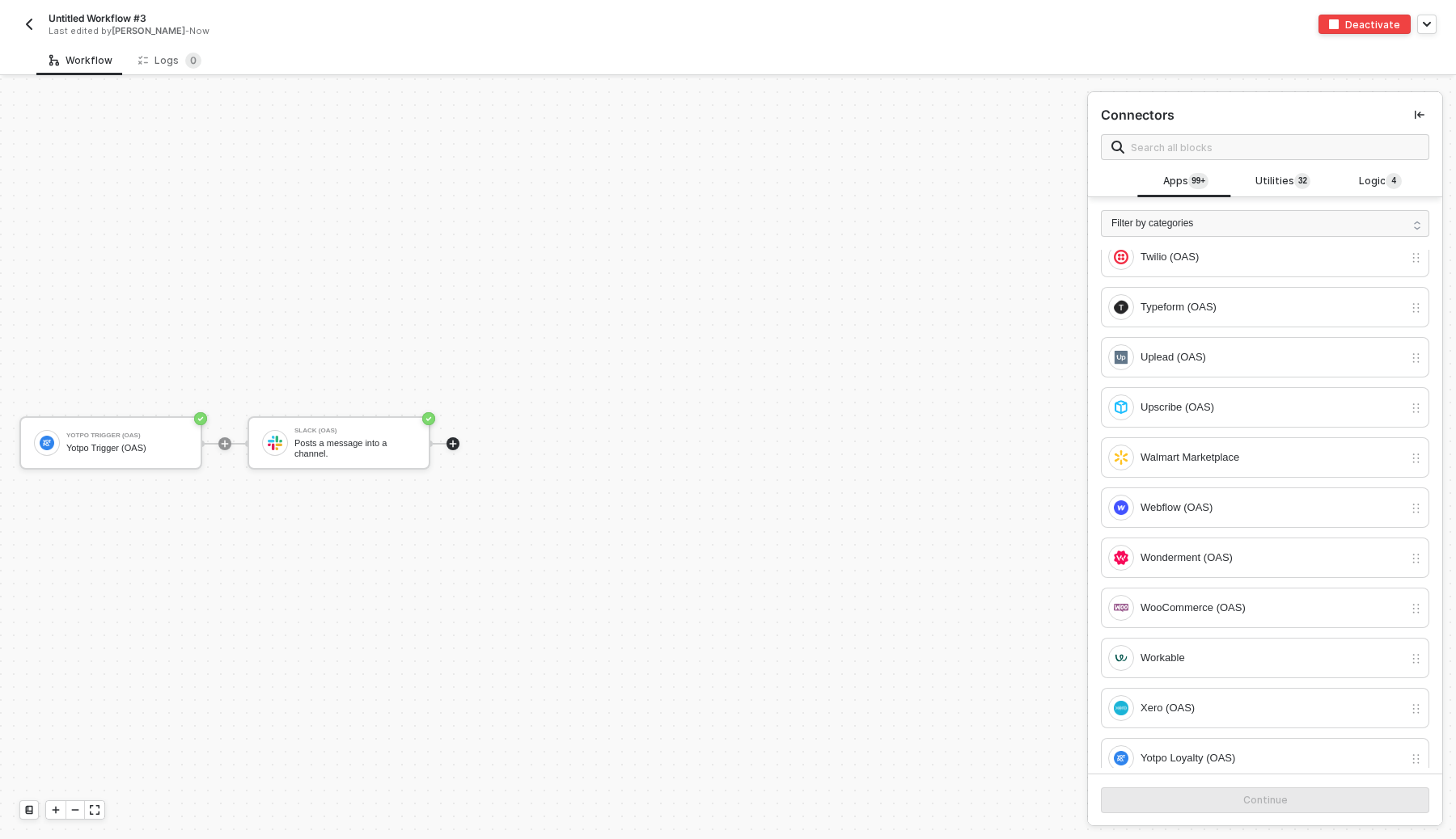
scroll to position [5800, 0]
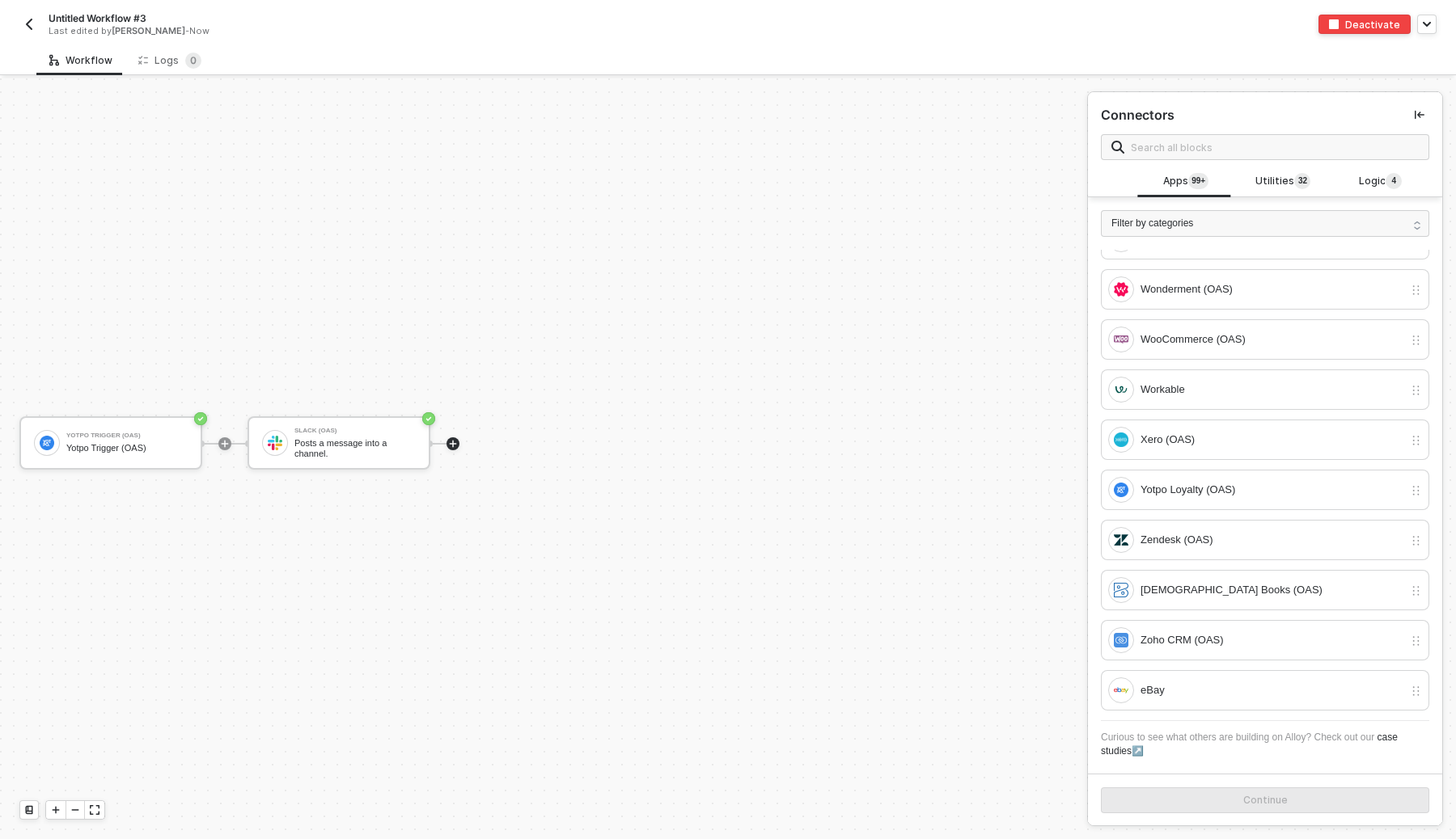
click at [785, 297] on div "Yotpo Trigger (OAS) Yotpo Trigger (OAS) Slack (OAS) Posts a message into a chan…" at bounding box center [539, 444] width 1079 height 791
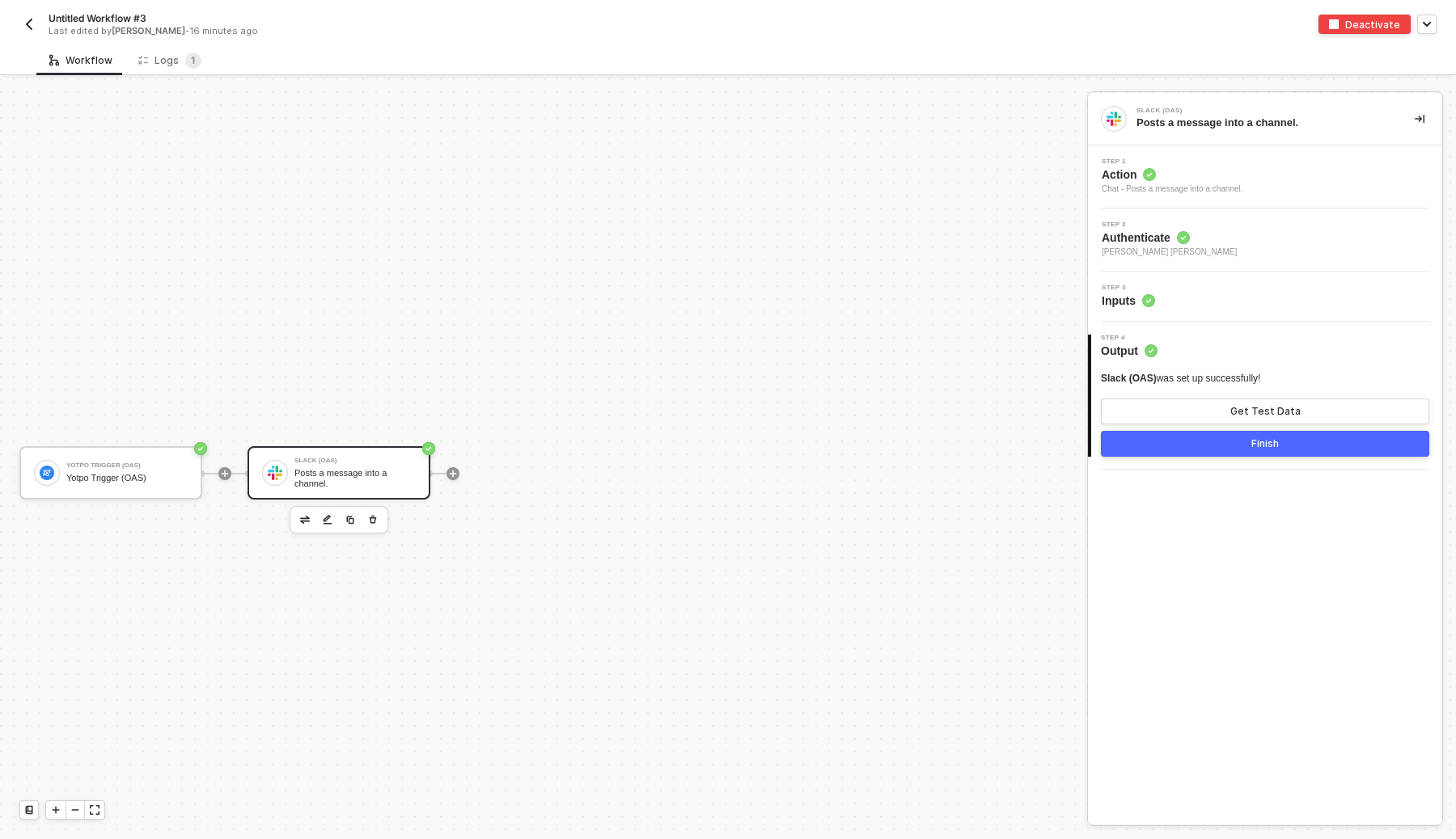
scroll to position [30, 0]
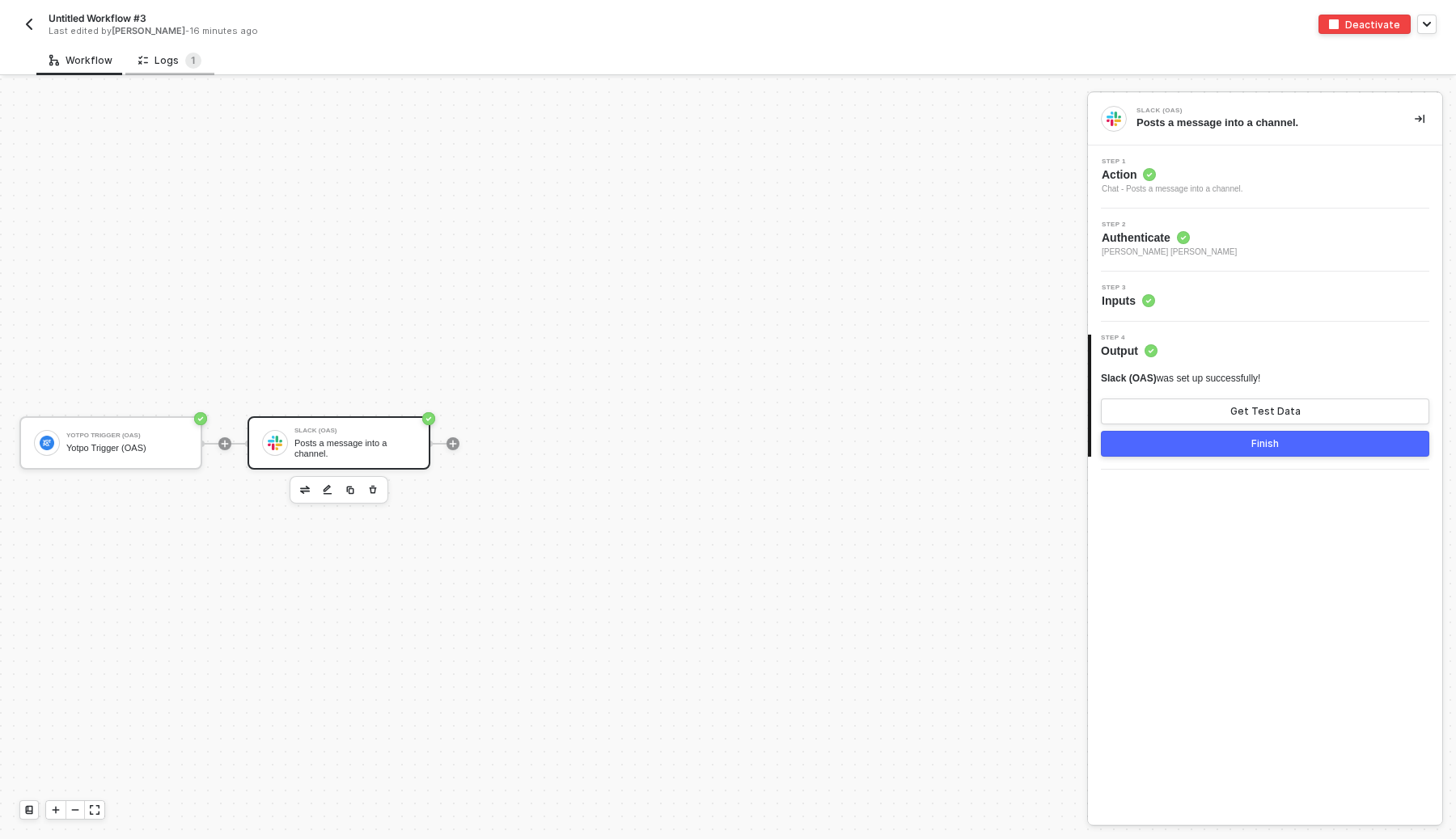
click at [166, 67] on div "Logs 1" at bounding box center [170, 60] width 63 height 16
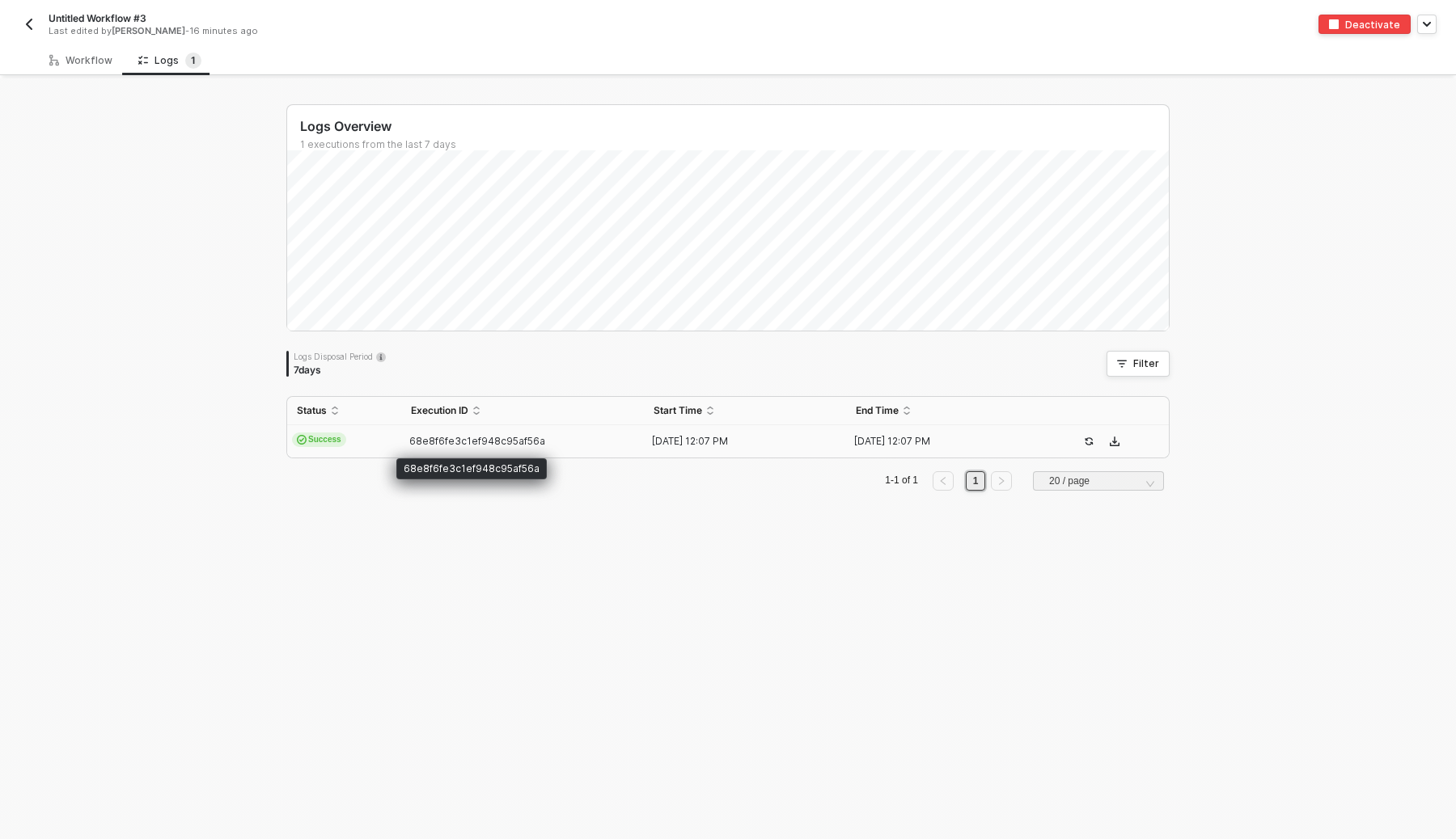
click at [440, 444] on span "68e8f6fe3c1ef948c95af56a" at bounding box center [477, 441] width 136 height 13
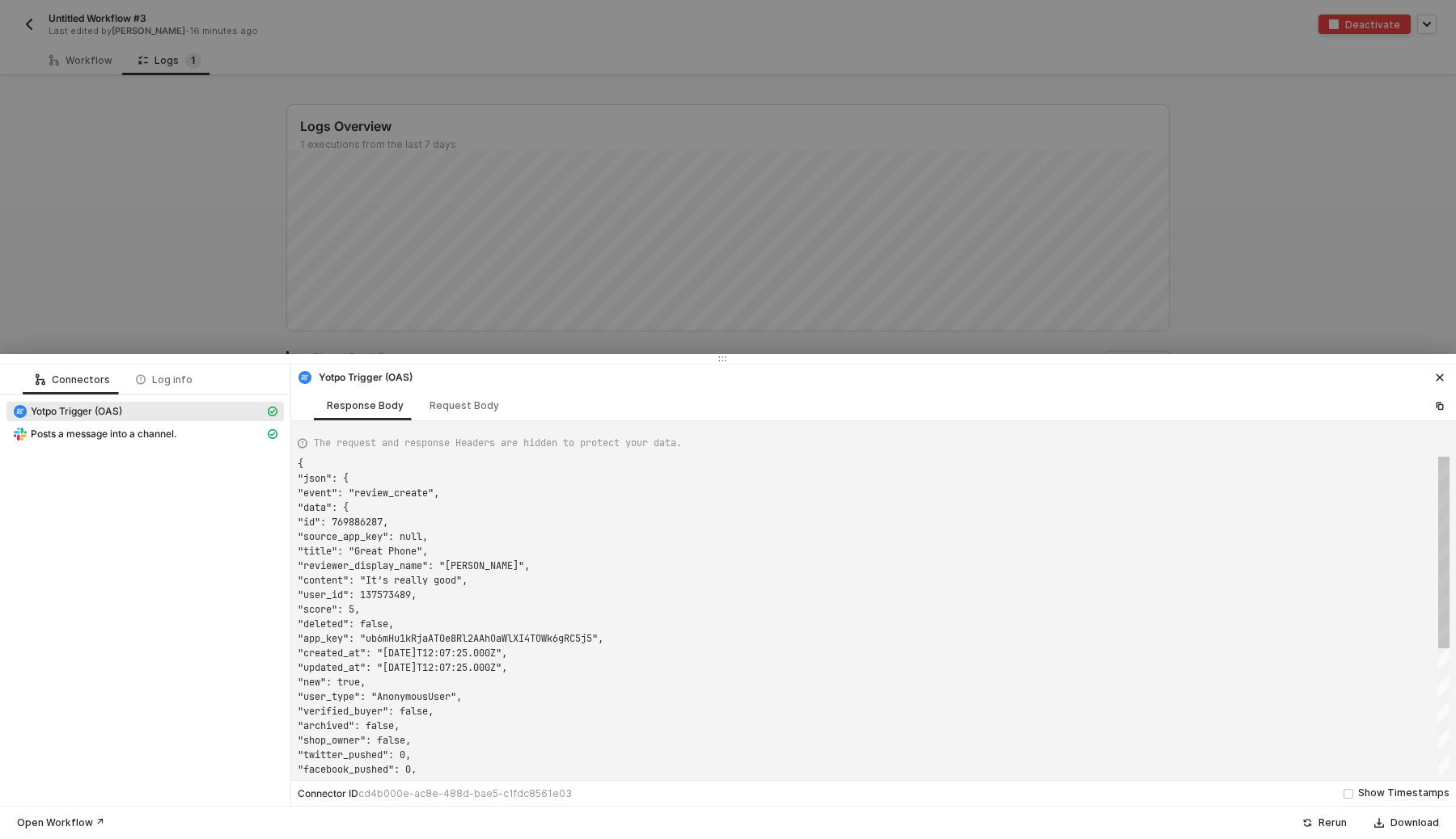
scroll to position [146, 0]
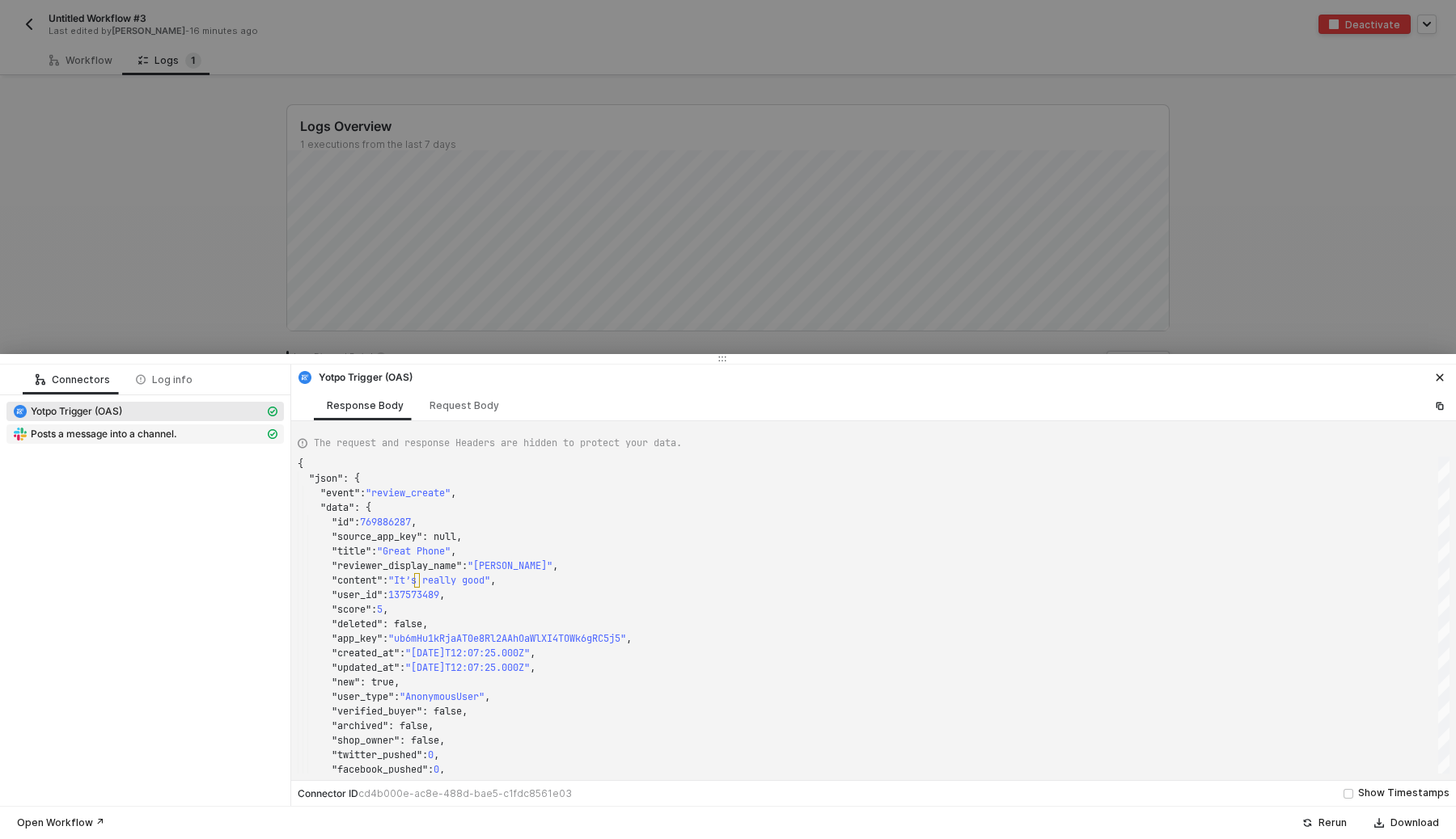
click at [144, 437] on span "Posts a message into a channel." at bounding box center [103, 435] width 146 height 13
type textarea "{ "json": { "ok": true, "channel": "CTY3USQ0P", "ts": "1760098046.789079", "mes…"
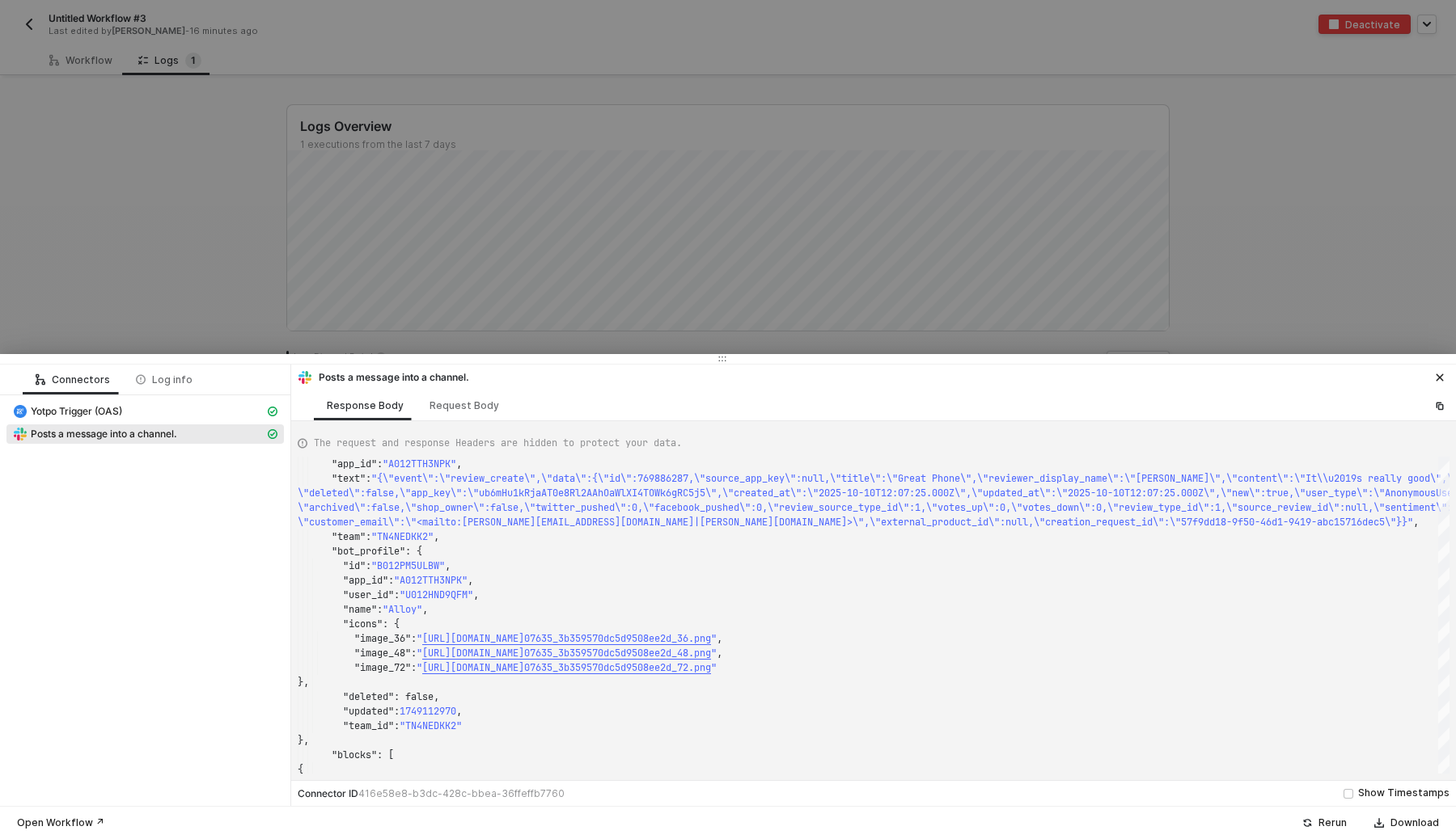
click at [1423, 334] on div at bounding box center [728, 420] width 1456 height 839
